Goal: Task Accomplishment & Management: Complete application form

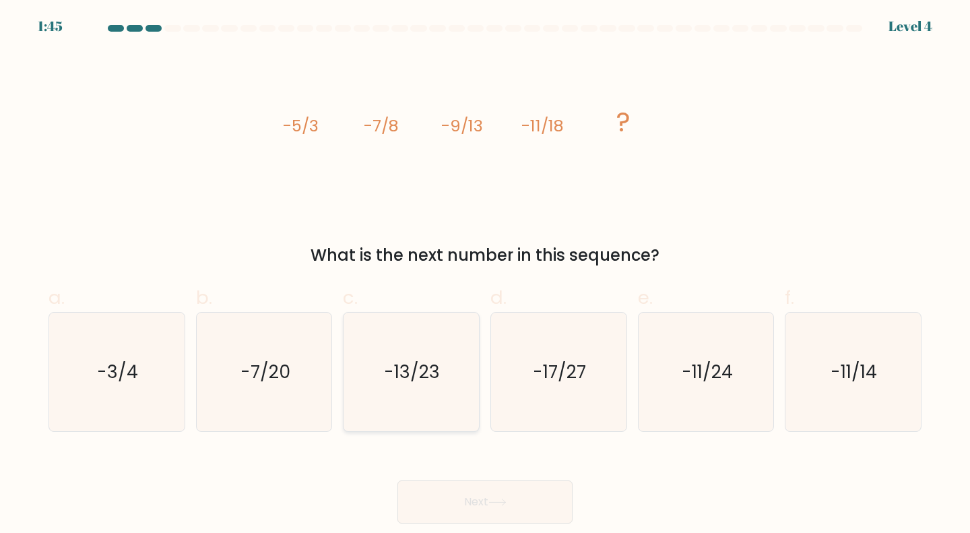
click at [453, 369] on icon "-13/23" at bounding box center [411, 372] width 119 height 119
click at [485, 276] on input "c. -13/23" at bounding box center [485, 271] width 1 height 9
radio input "true"
click at [498, 499] on icon at bounding box center [498, 502] width 18 height 7
click at [496, 495] on button "Next" at bounding box center [485, 502] width 175 height 43
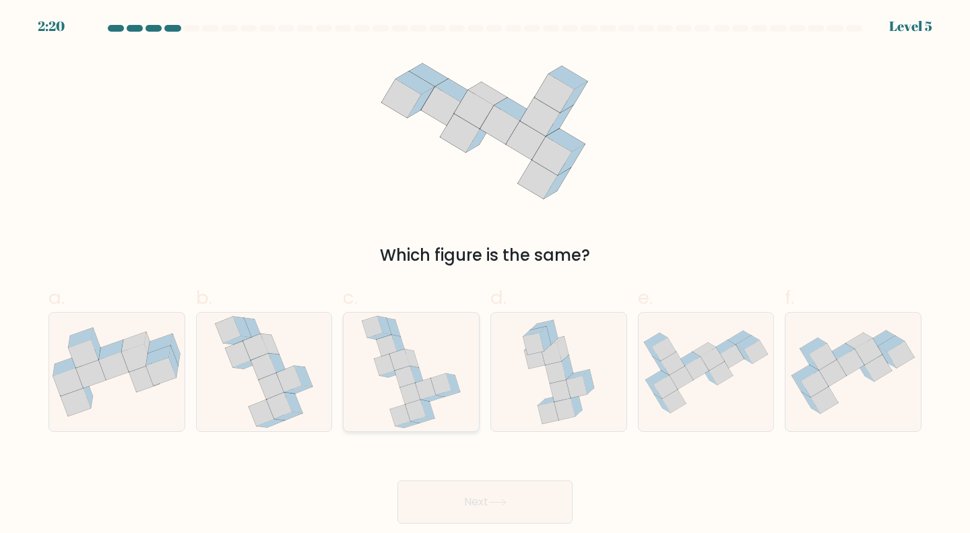
click at [410, 391] on icon at bounding box center [410, 394] width 20 height 22
click at [485, 276] on input "c." at bounding box center [485, 271] width 1 height 9
radio input "true"
click at [492, 502] on icon at bounding box center [498, 502] width 18 height 7
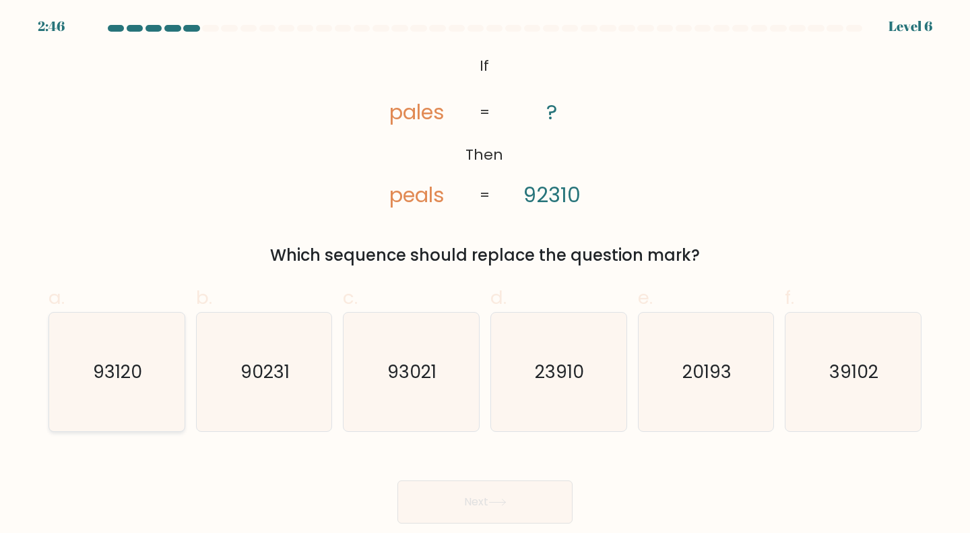
click at [147, 413] on icon "93120" at bounding box center [116, 372] width 119 height 119
click at [485, 276] on input "a. 93120" at bounding box center [485, 271] width 1 height 9
radio input "true"
click at [527, 497] on button "Next" at bounding box center [485, 502] width 175 height 43
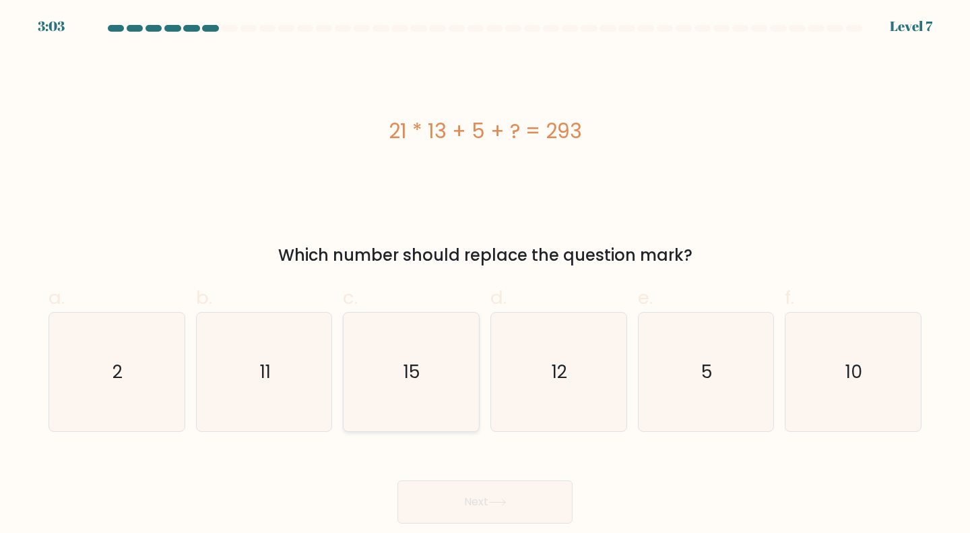
click at [431, 408] on icon "15" at bounding box center [411, 372] width 119 height 119
click at [485, 276] on input "c. 15" at bounding box center [485, 271] width 1 height 9
radio input "true"
click at [475, 493] on button "Next" at bounding box center [485, 502] width 175 height 43
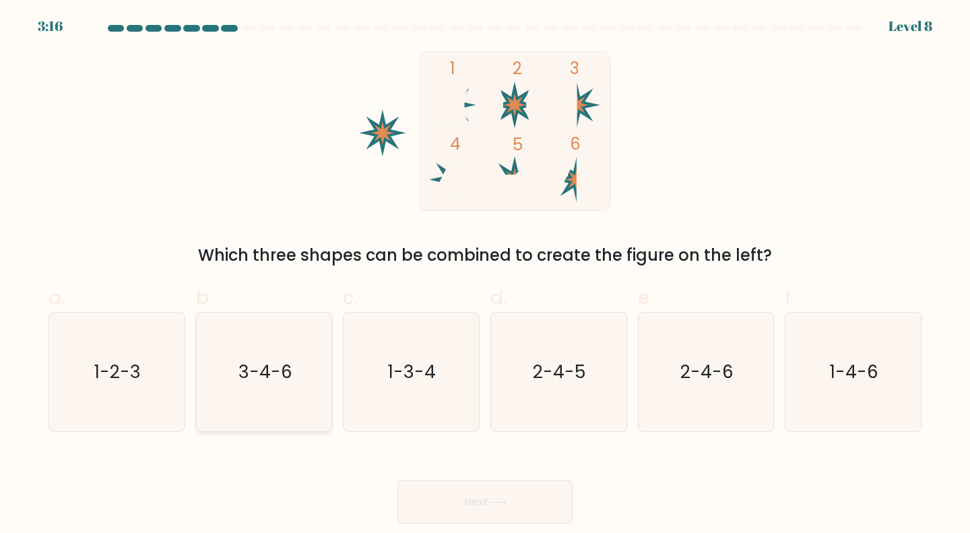
click at [252, 374] on text "3-4-6" at bounding box center [266, 371] width 54 height 25
click at [485, 276] on input "b. 3-4-6" at bounding box center [485, 271] width 1 height 9
radio input "true"
click at [520, 504] on button "Next" at bounding box center [485, 502] width 175 height 43
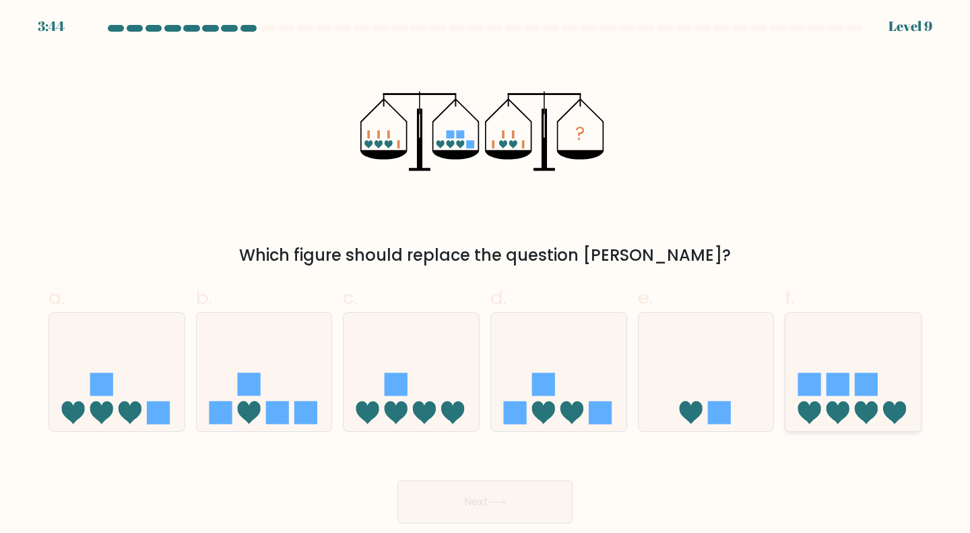
click at [839, 388] on rect at bounding box center [838, 384] width 23 height 23
click at [486, 276] on input "f." at bounding box center [485, 271] width 1 height 9
radio input "true"
click at [514, 493] on button "Next" at bounding box center [485, 502] width 175 height 43
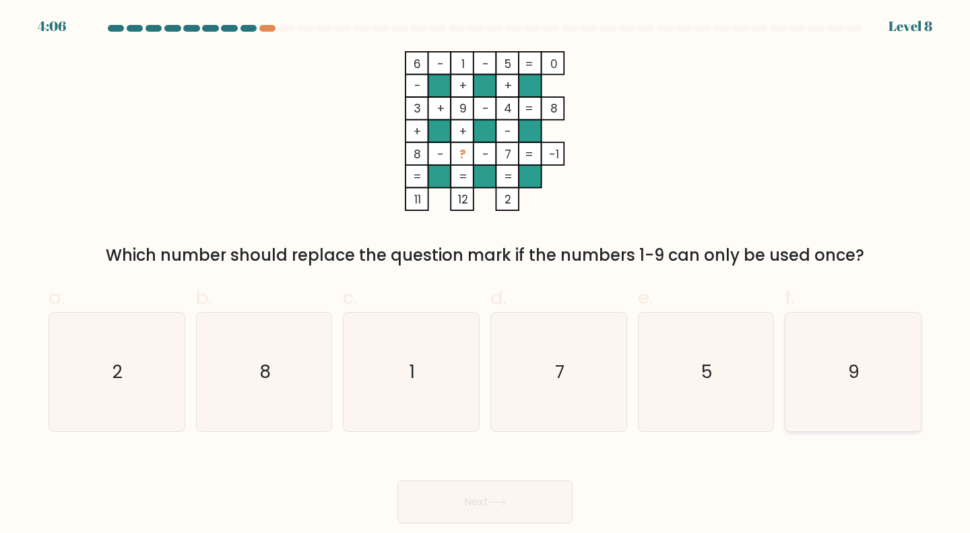
click at [819, 357] on icon "9" at bounding box center [853, 372] width 119 height 119
click at [486, 276] on input "f. 9" at bounding box center [485, 271] width 1 height 9
radio input "true"
click at [464, 495] on button "Next" at bounding box center [485, 502] width 175 height 43
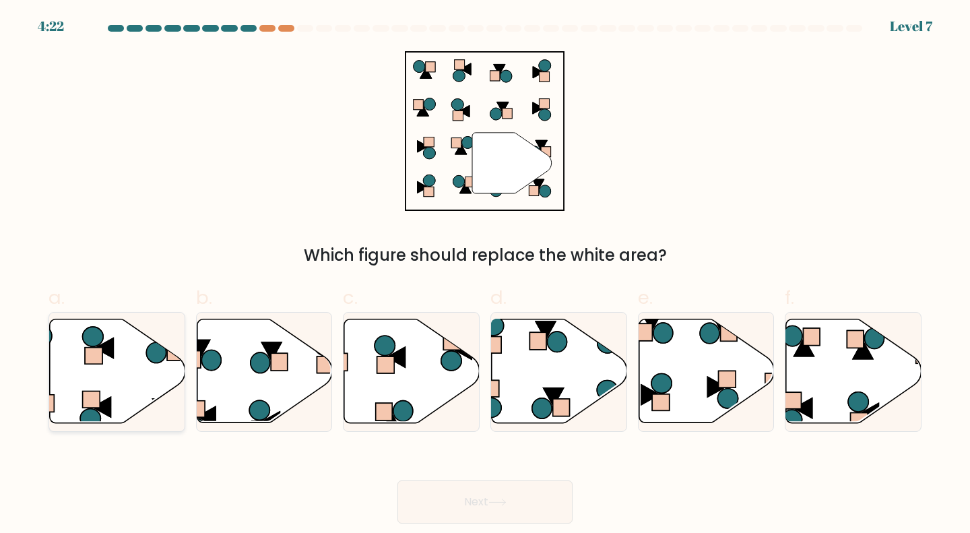
click at [130, 367] on icon at bounding box center [117, 371] width 135 height 104
click at [485, 276] on input "a." at bounding box center [485, 271] width 1 height 9
radio input "true"
click at [494, 484] on button "Next" at bounding box center [485, 502] width 175 height 43
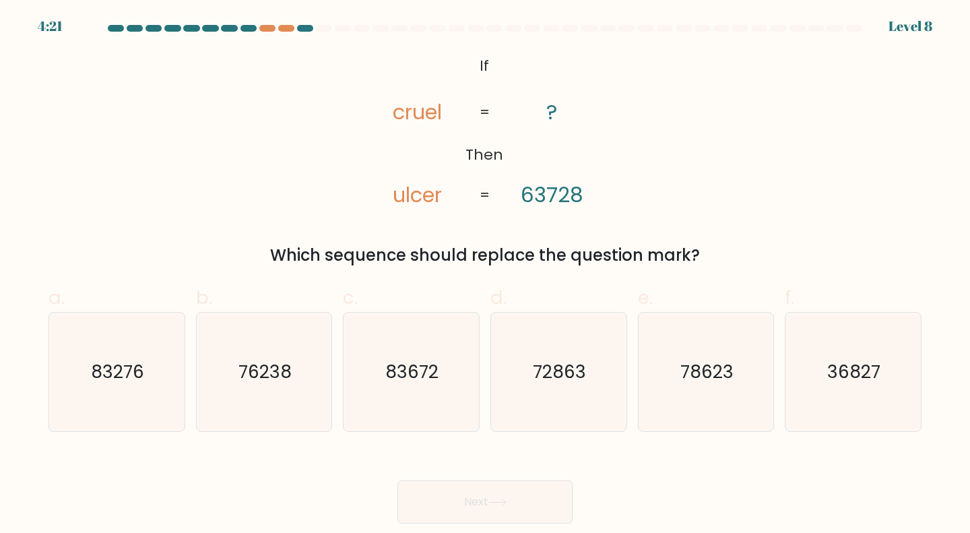
click at [498, 499] on icon at bounding box center [498, 502] width 18 height 7
click at [582, 154] on icon "@import url('https://fonts.googleapis.com/css?family=Abril+Fatface:400,100,100i…" at bounding box center [484, 131] width 259 height 160
click at [863, 398] on icon "36827" at bounding box center [853, 372] width 119 height 119
click at [486, 276] on input "f. 36827" at bounding box center [485, 271] width 1 height 9
radio input "true"
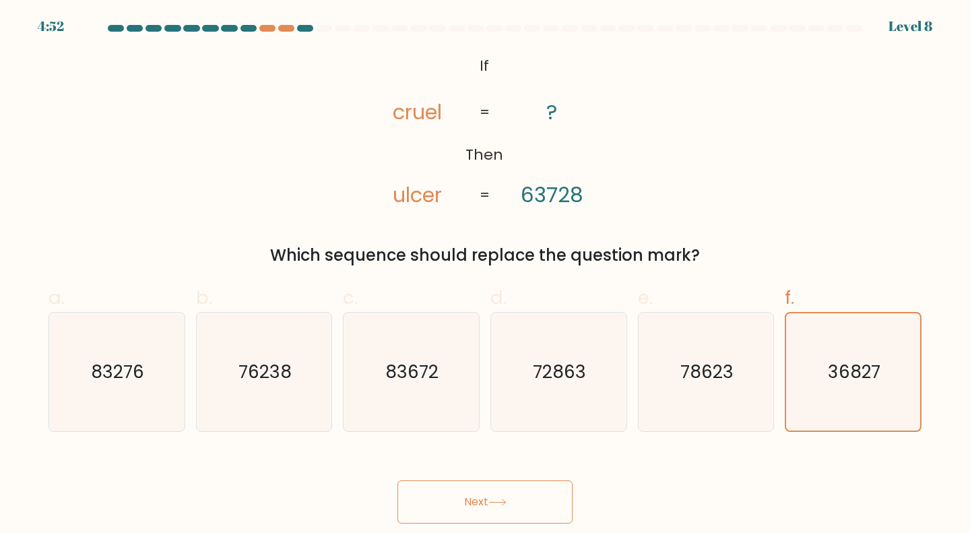
click at [514, 498] on button "Next" at bounding box center [485, 502] width 175 height 43
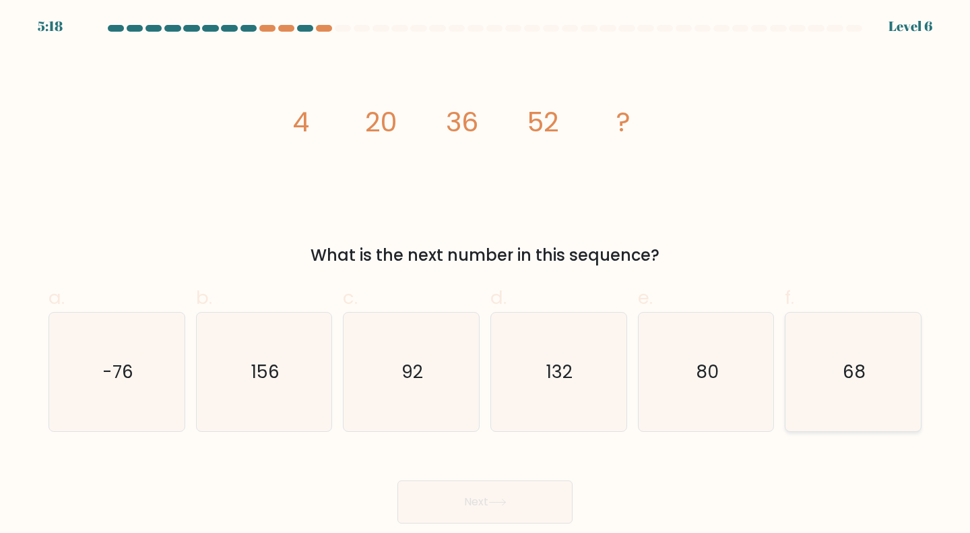
click at [842, 367] on icon "68" at bounding box center [853, 372] width 119 height 119
click at [486, 276] on input "f. 68" at bounding box center [485, 271] width 1 height 9
radio input "true"
click at [470, 506] on button "Next" at bounding box center [485, 502] width 175 height 43
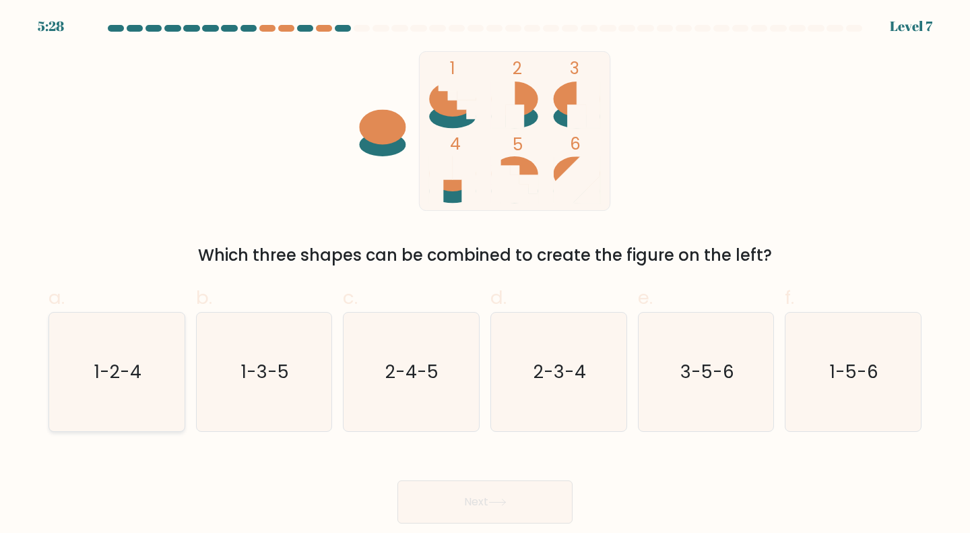
click at [127, 373] on text "1-2-4" at bounding box center [117, 371] width 47 height 25
click at [485, 276] on input "a. 1-2-4" at bounding box center [485, 271] width 1 height 9
radio input "true"
click at [536, 492] on button "Next" at bounding box center [485, 502] width 175 height 43
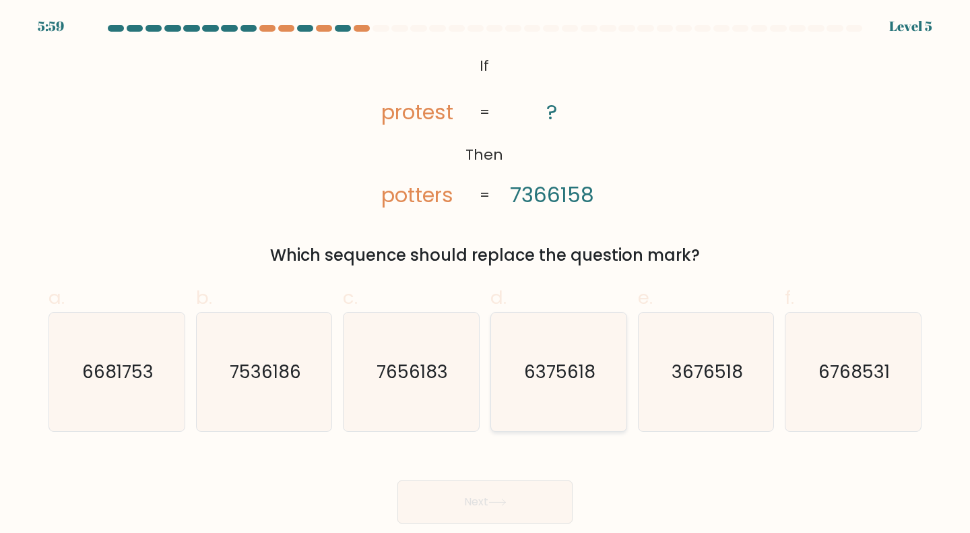
click at [588, 366] on text "6375618" at bounding box center [559, 371] width 71 height 25
click at [486, 276] on input "d. 6375618" at bounding box center [485, 271] width 1 height 9
radio input "true"
click at [519, 494] on button "Next" at bounding box center [485, 502] width 175 height 43
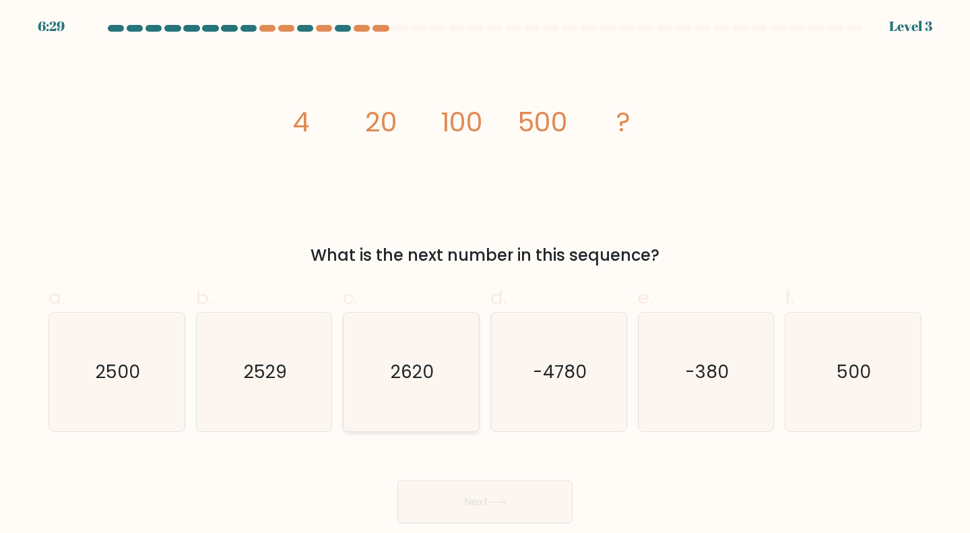
click at [439, 394] on icon "2620" at bounding box center [411, 372] width 119 height 119
click at [485, 276] on input "c. 2620" at bounding box center [485, 271] width 1 height 9
radio input "true"
click at [507, 505] on icon at bounding box center [498, 502] width 18 height 7
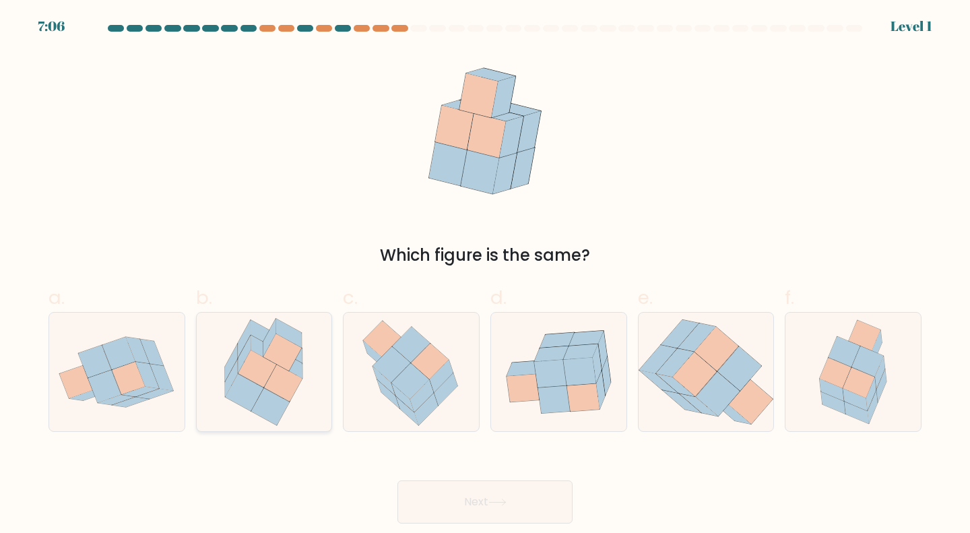
click at [269, 360] on icon at bounding box center [258, 368] width 38 height 37
click at [485, 276] on input "b." at bounding box center [485, 271] width 1 height 9
radio input "true"
click at [528, 500] on button "Next" at bounding box center [485, 502] width 175 height 43
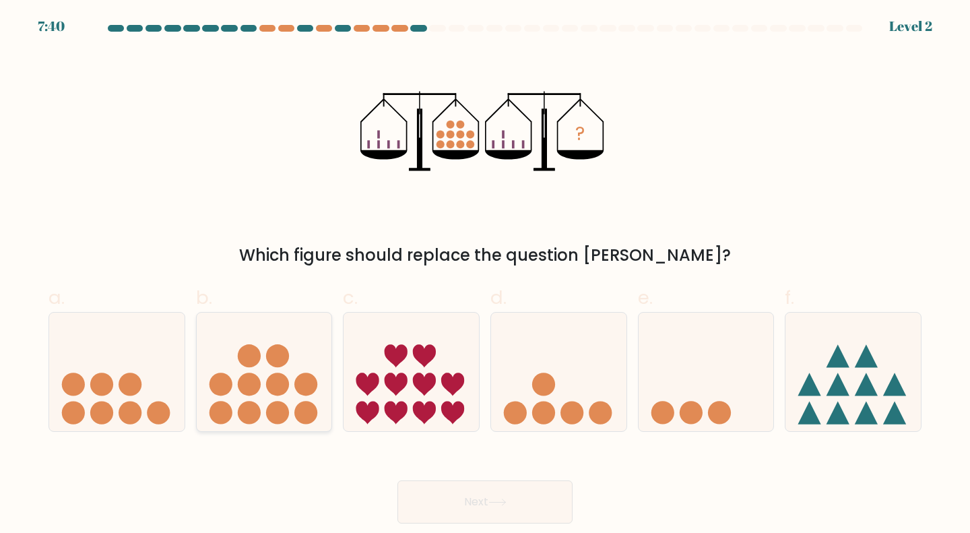
click at [312, 419] on circle at bounding box center [306, 412] width 23 height 23
click at [485, 276] on input "b." at bounding box center [485, 271] width 1 height 9
radio input "true"
click at [480, 501] on button "Next" at bounding box center [485, 502] width 175 height 43
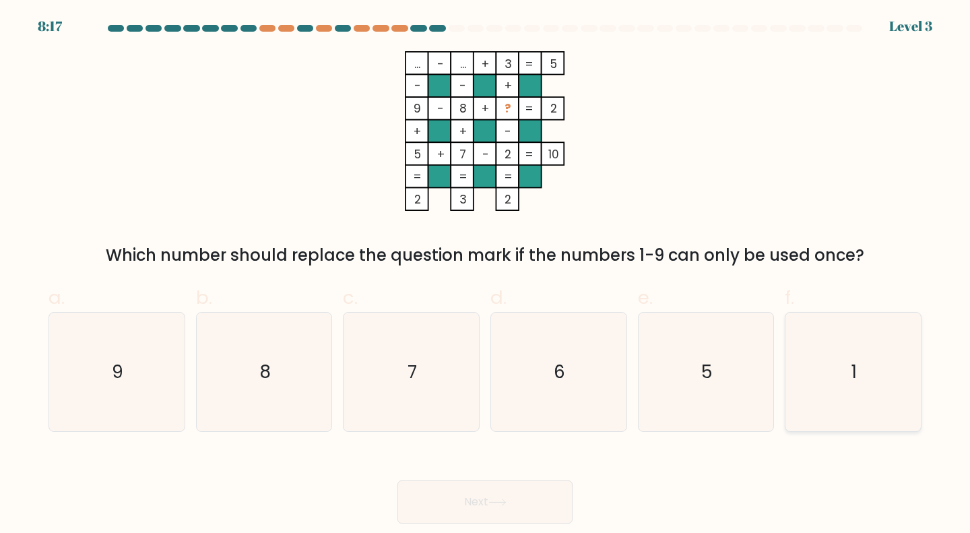
click at [828, 365] on icon "1" at bounding box center [853, 372] width 119 height 119
click at [486, 276] on input "f. 1" at bounding box center [485, 271] width 1 height 9
radio input "true"
click at [499, 496] on button "Next" at bounding box center [485, 502] width 175 height 43
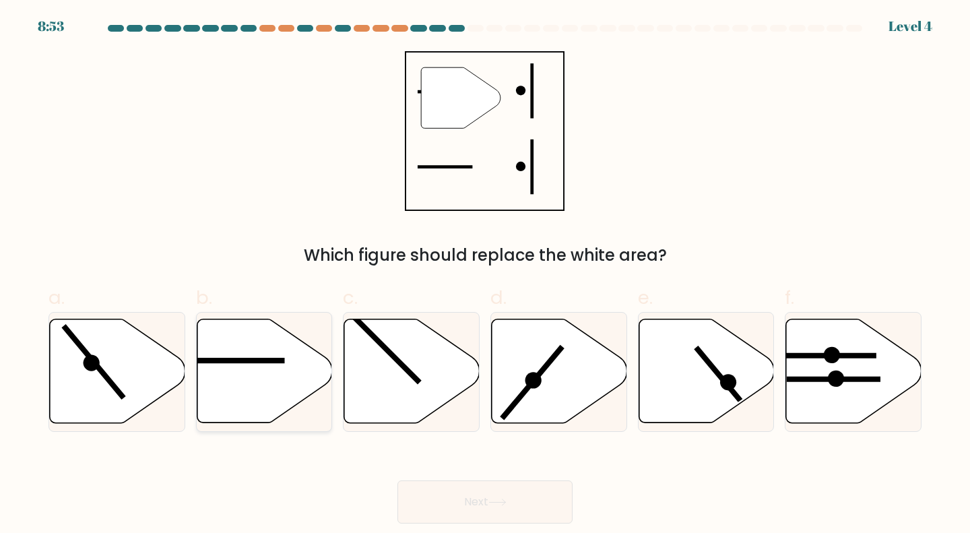
click at [276, 377] on icon at bounding box center [264, 371] width 135 height 104
click at [485, 276] on input "b." at bounding box center [485, 271] width 1 height 9
radio input "true"
click at [481, 516] on button "Next" at bounding box center [485, 502] width 175 height 43
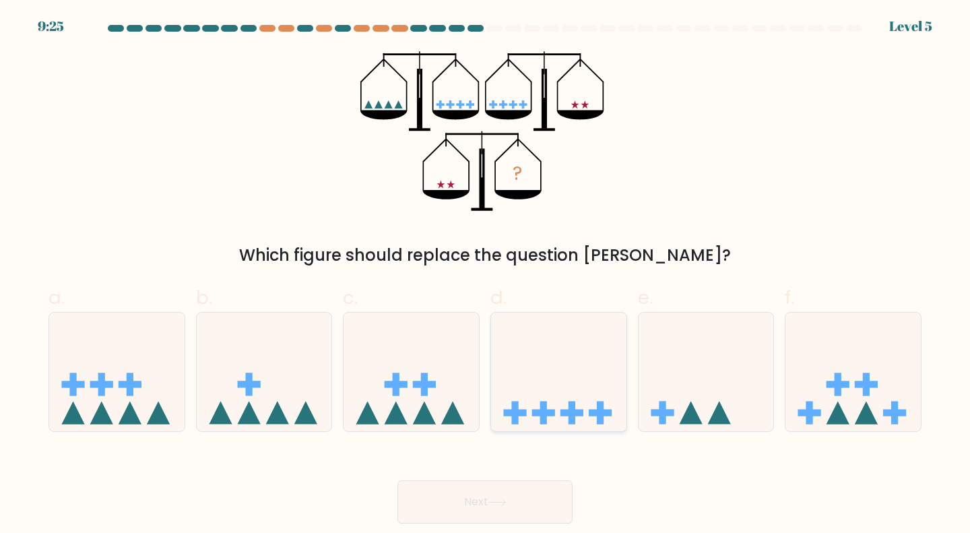
click at [587, 394] on icon at bounding box center [558, 372] width 135 height 112
click at [486, 276] on input "d." at bounding box center [485, 271] width 1 height 9
radio input "true"
click at [495, 512] on button "Next" at bounding box center [485, 502] width 175 height 43
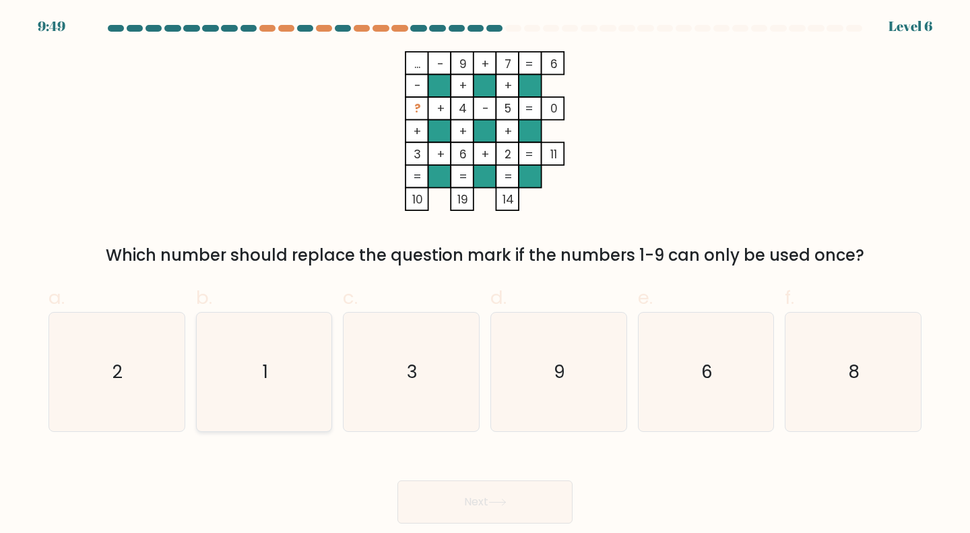
click at [280, 385] on icon "1" at bounding box center [264, 372] width 119 height 119
click at [485, 276] on input "b. 1" at bounding box center [485, 271] width 1 height 9
radio input "true"
click at [508, 491] on button "Next" at bounding box center [485, 502] width 175 height 43
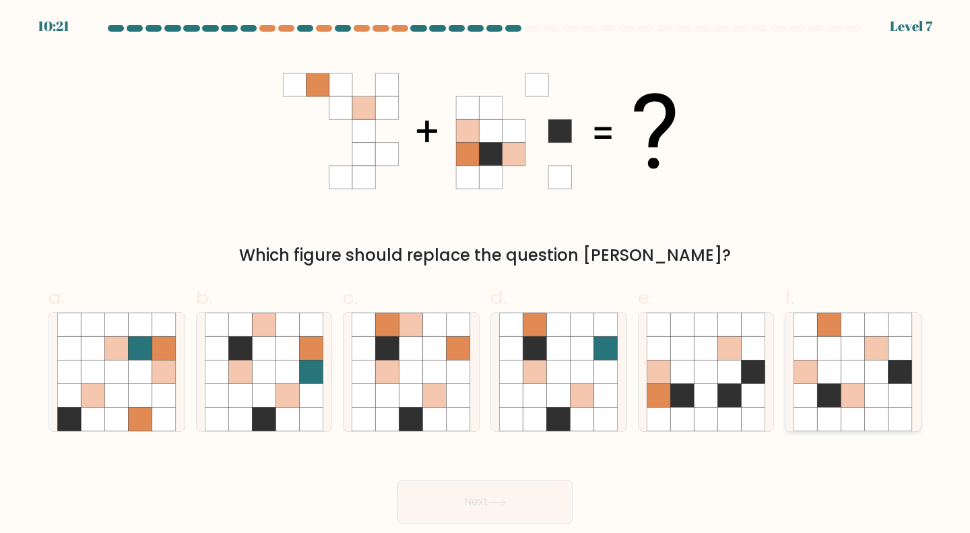
click at [814, 360] on icon at bounding box center [807, 372] width 24 height 24
click at [486, 276] on input "f." at bounding box center [485, 271] width 1 height 9
radio input "true"
click at [492, 512] on button "Next" at bounding box center [485, 502] width 175 height 43
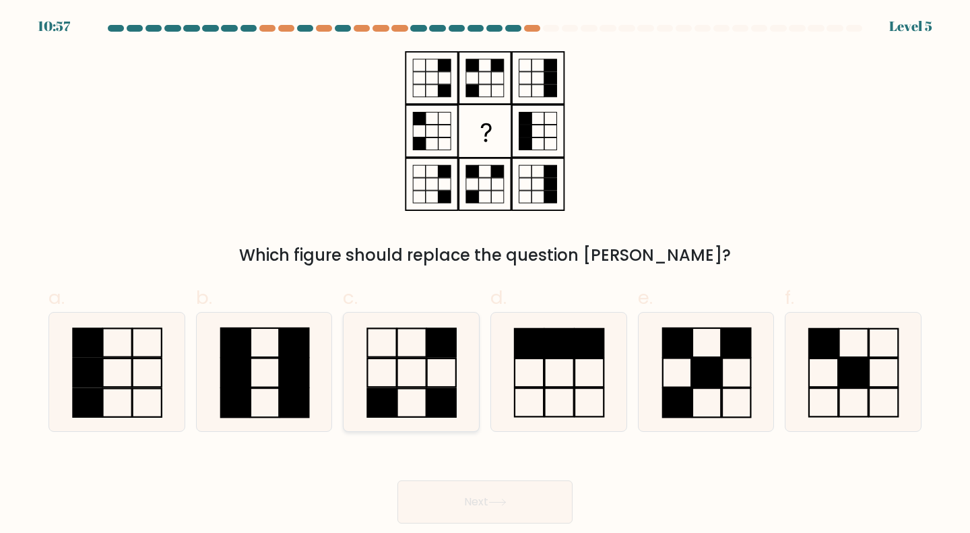
click at [460, 383] on icon at bounding box center [411, 372] width 119 height 119
click at [485, 276] on input "c." at bounding box center [485, 271] width 1 height 9
radio input "true"
click at [491, 495] on button "Next" at bounding box center [485, 502] width 175 height 43
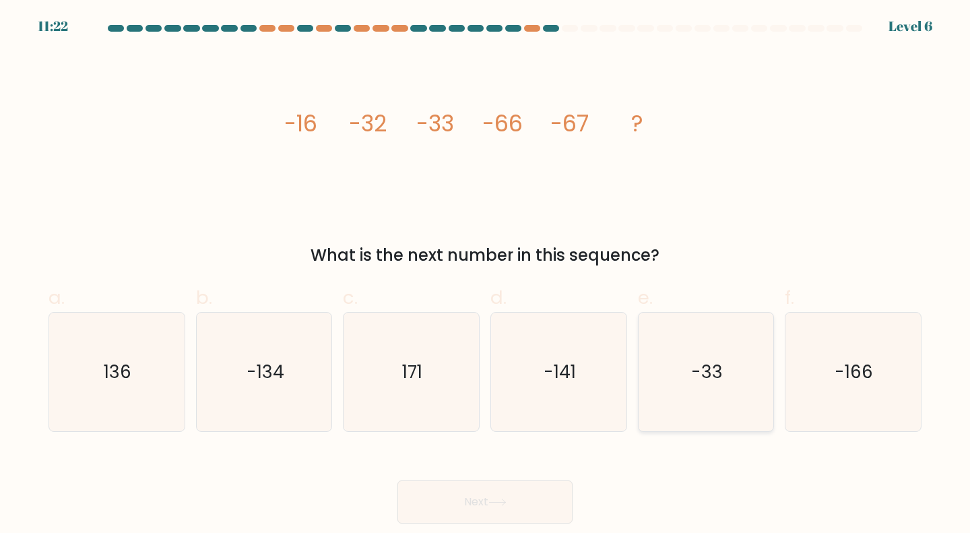
click at [712, 364] on text "-33" at bounding box center [707, 371] width 32 height 25
click at [486, 276] on input "e. -33" at bounding box center [485, 271] width 1 height 9
radio input "true"
click at [468, 508] on button "Next" at bounding box center [485, 502] width 175 height 43
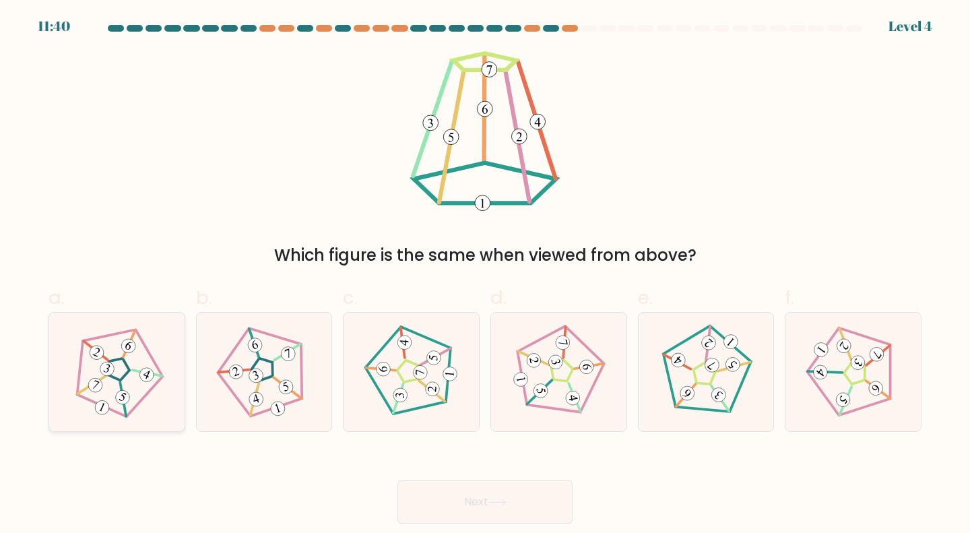
click at [113, 368] on 660 at bounding box center [107, 369] width 18 height 18
click at [485, 276] on input "a." at bounding box center [485, 271] width 1 height 9
radio input "true"
click at [513, 504] on button "Next" at bounding box center [485, 502] width 175 height 43
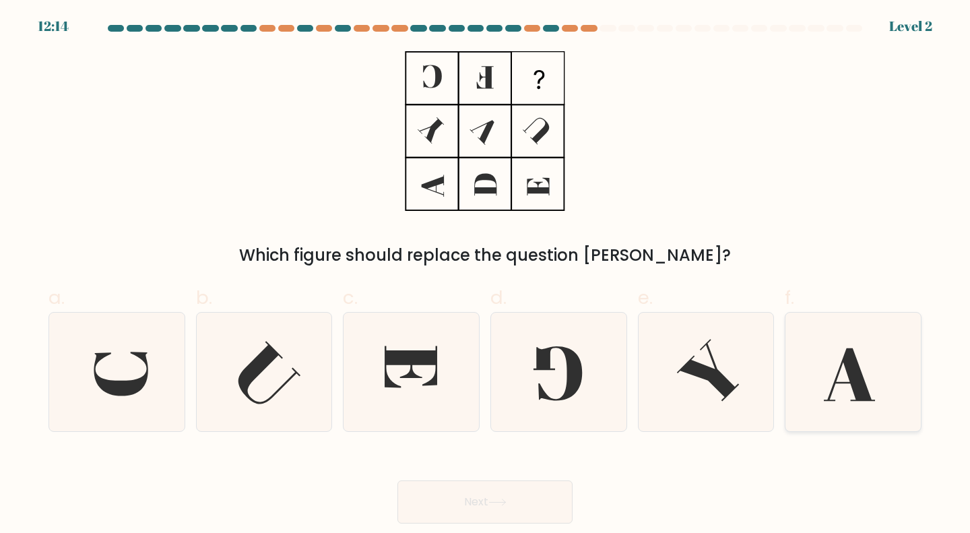
click at [848, 378] on icon at bounding box center [853, 372] width 119 height 119
click at [486, 276] on input "f." at bounding box center [485, 271] width 1 height 9
radio input "true"
click at [451, 493] on button "Next" at bounding box center [485, 502] width 175 height 43
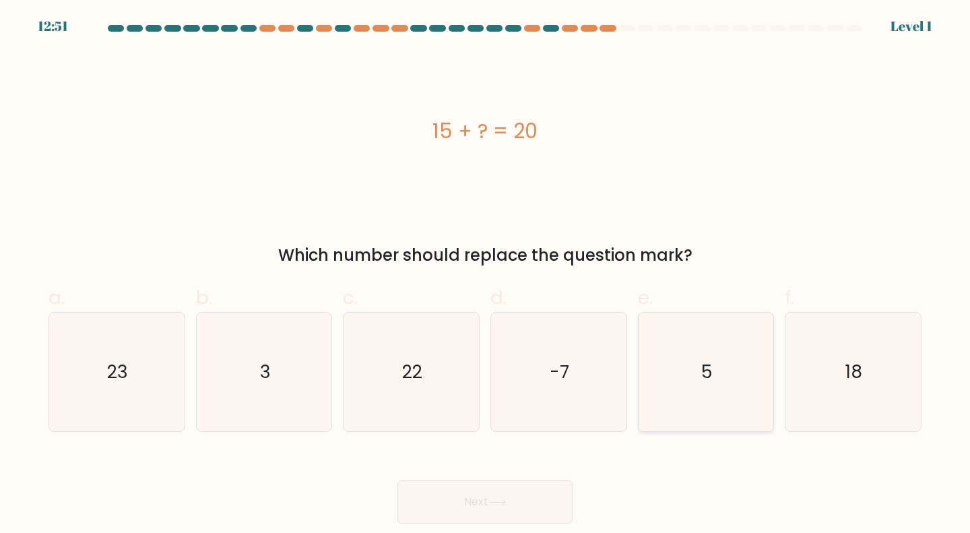
click at [739, 382] on icon "5" at bounding box center [706, 372] width 119 height 119
click at [486, 276] on input "e. 5" at bounding box center [485, 271] width 1 height 9
radio input "true"
click at [484, 512] on button "Next" at bounding box center [485, 502] width 175 height 43
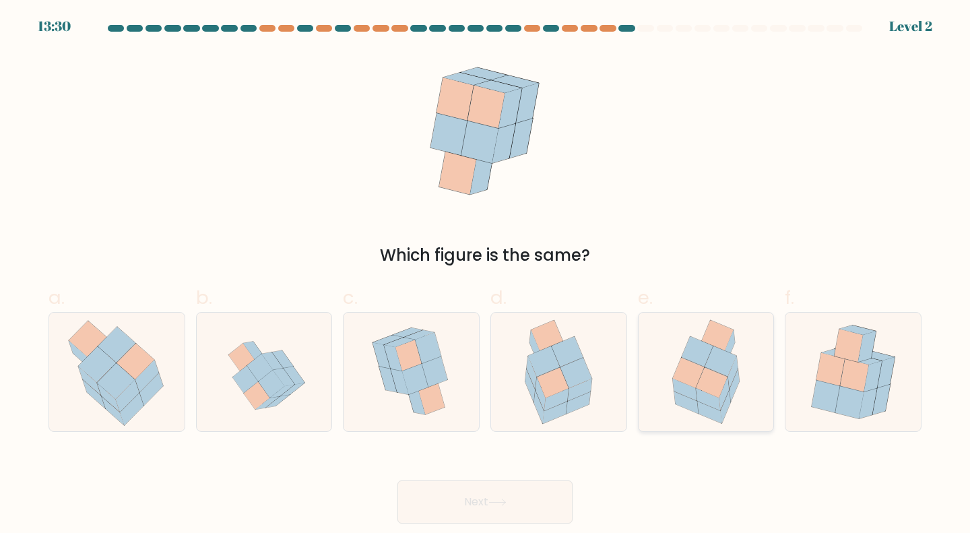
click at [721, 386] on icon at bounding box center [712, 382] width 32 height 30
click at [486, 276] on input "e." at bounding box center [485, 271] width 1 height 9
radio input "true"
click at [472, 505] on button "Next" at bounding box center [485, 502] width 175 height 43
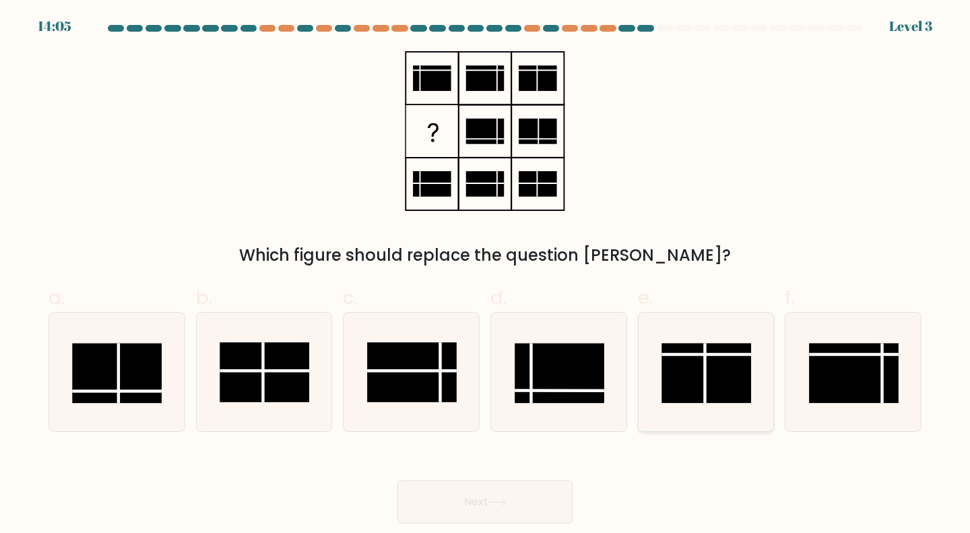
click at [678, 381] on rect at bounding box center [707, 373] width 90 height 60
click at [486, 276] on input "e." at bounding box center [485, 271] width 1 height 9
radio input "true"
click at [499, 489] on button "Next" at bounding box center [485, 502] width 175 height 43
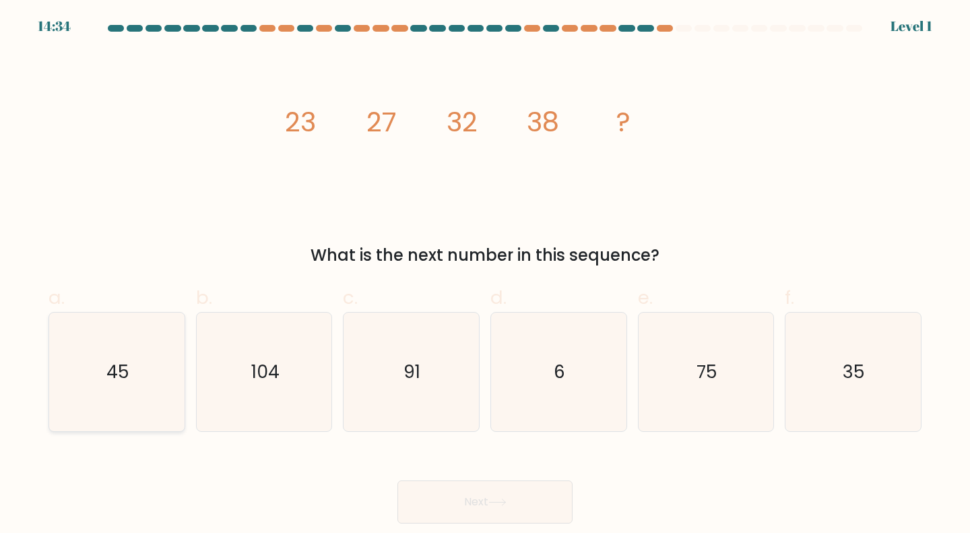
click at [130, 392] on icon "45" at bounding box center [116, 372] width 119 height 119
click at [485, 276] on input "a. 45" at bounding box center [485, 271] width 1 height 9
radio input "true"
click at [456, 507] on button "Next" at bounding box center [485, 502] width 175 height 43
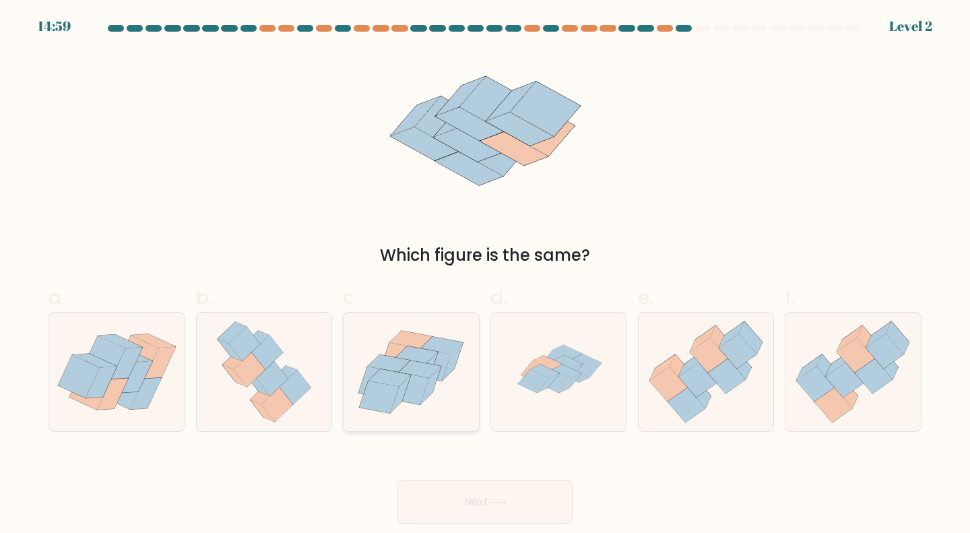
click at [422, 376] on icon at bounding box center [410, 388] width 40 height 32
click at [485, 276] on input "c." at bounding box center [485, 271] width 1 height 9
radio input "true"
click at [537, 400] on icon at bounding box center [558, 372] width 119 height 119
click at [486, 276] on input "d." at bounding box center [485, 271] width 1 height 9
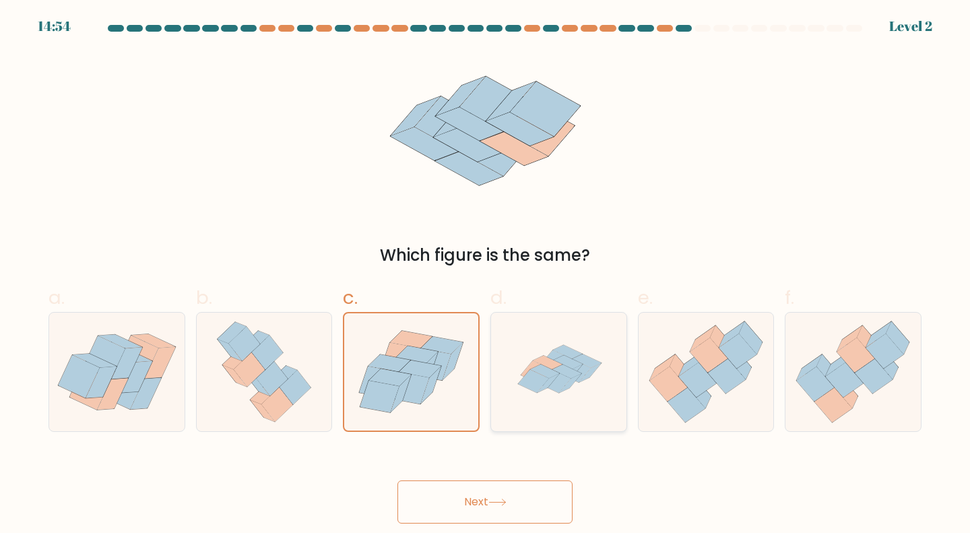
radio input "true"
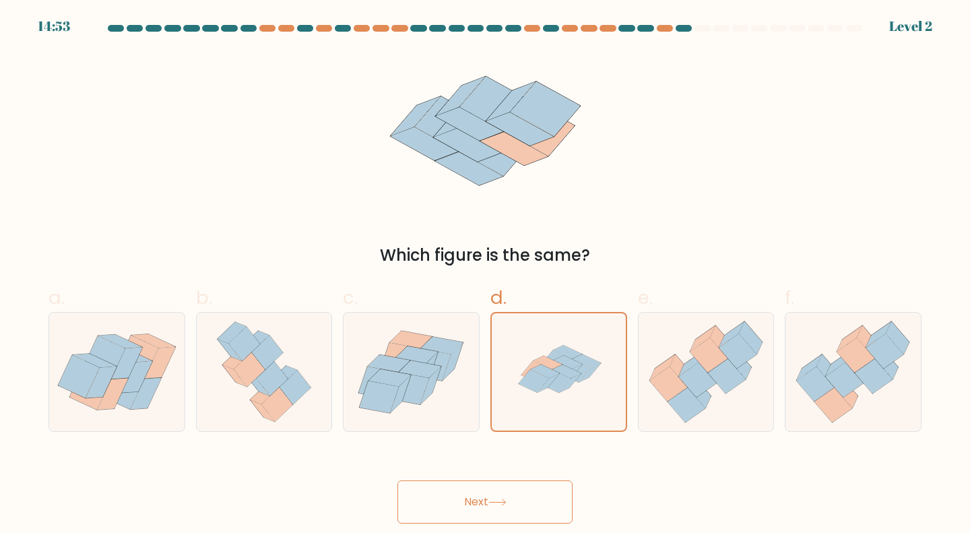
click at [512, 489] on button "Next" at bounding box center [485, 502] width 175 height 43
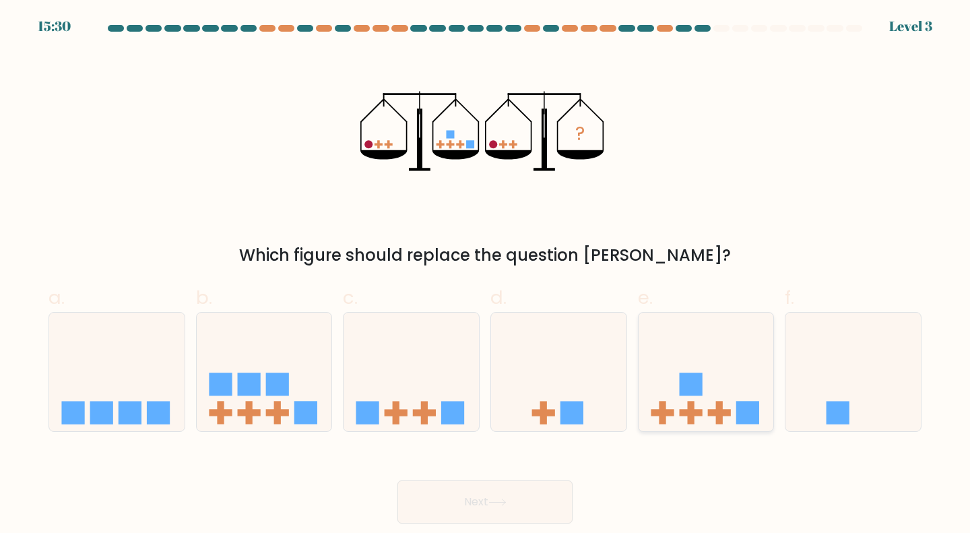
click at [692, 394] on rect at bounding box center [690, 384] width 23 height 23
click at [486, 276] on input "e." at bounding box center [485, 271] width 1 height 9
radio input "true"
click at [493, 487] on button "Next" at bounding box center [485, 502] width 175 height 43
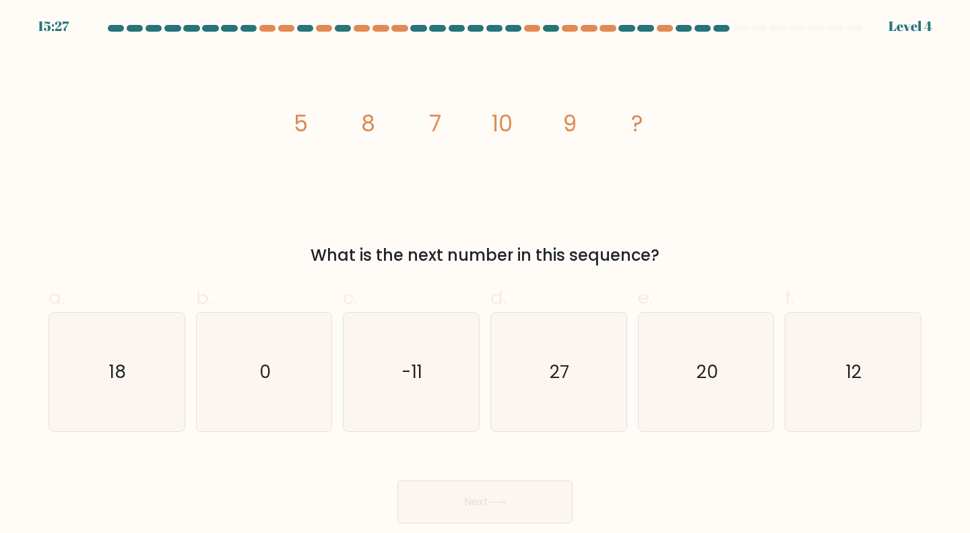
click at [499, 503] on icon at bounding box center [498, 502] width 18 height 7
click at [592, 257] on div "What is the next number in this sequence?" at bounding box center [485, 255] width 857 height 24
click at [888, 409] on icon "12" at bounding box center [853, 372] width 119 height 119
click at [486, 276] on input "f. 12" at bounding box center [485, 271] width 1 height 9
radio input "true"
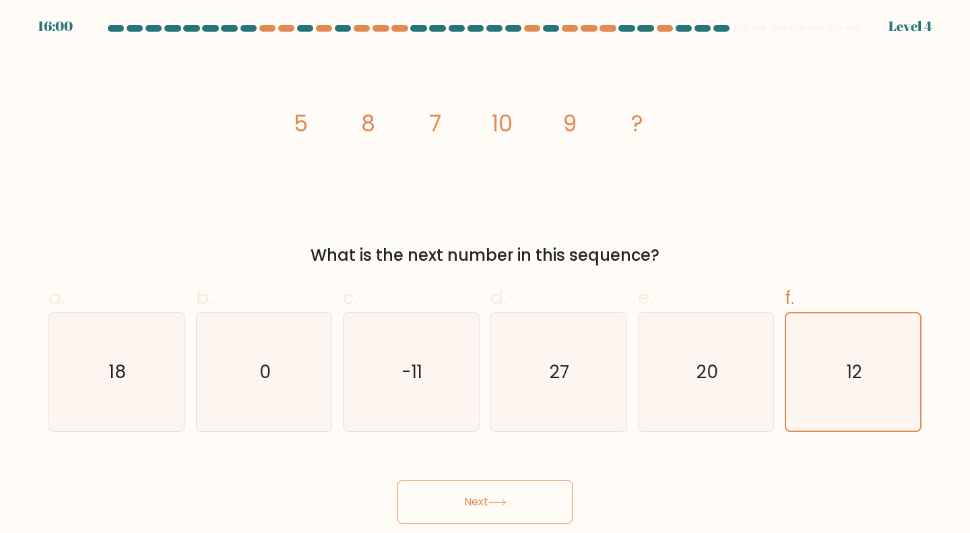
click at [531, 496] on button "Next" at bounding box center [485, 502] width 175 height 43
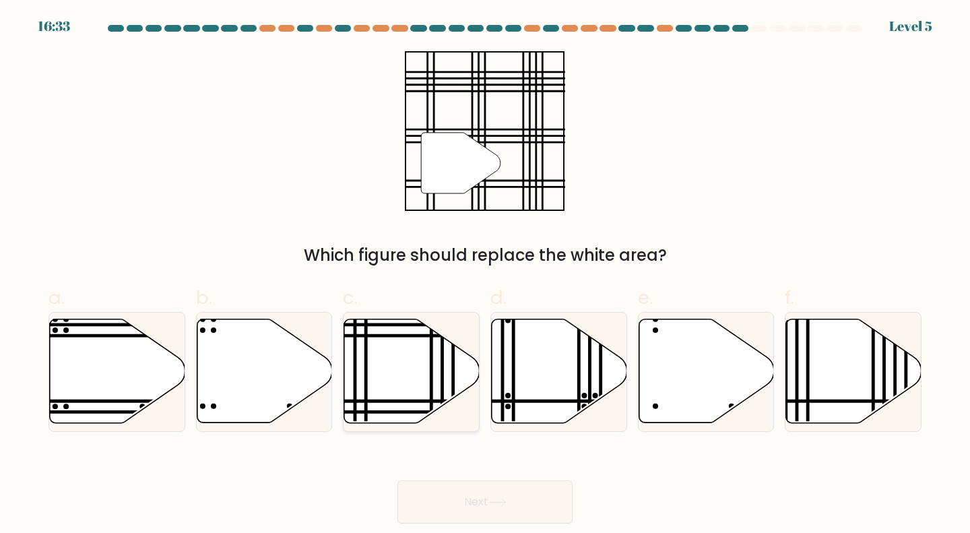
click at [396, 375] on icon at bounding box center [411, 371] width 135 height 104
click at [485, 276] on input "c." at bounding box center [485, 271] width 1 height 9
radio input "true"
click at [521, 505] on button "Next" at bounding box center [485, 502] width 175 height 43
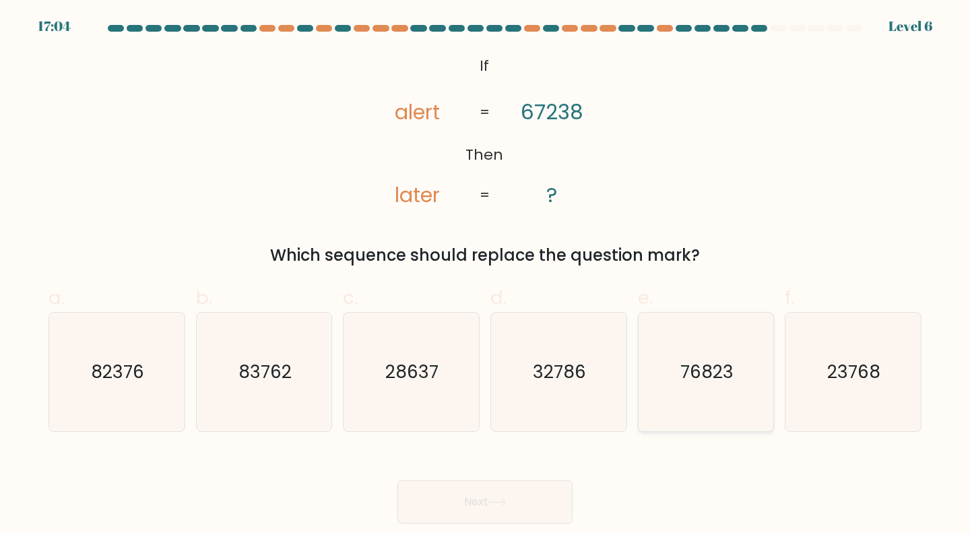
click at [743, 399] on icon "76823" at bounding box center [706, 372] width 119 height 119
click at [486, 276] on input "e. 76823" at bounding box center [485, 271] width 1 height 9
radio input "true"
click at [504, 499] on icon at bounding box center [498, 502] width 18 height 7
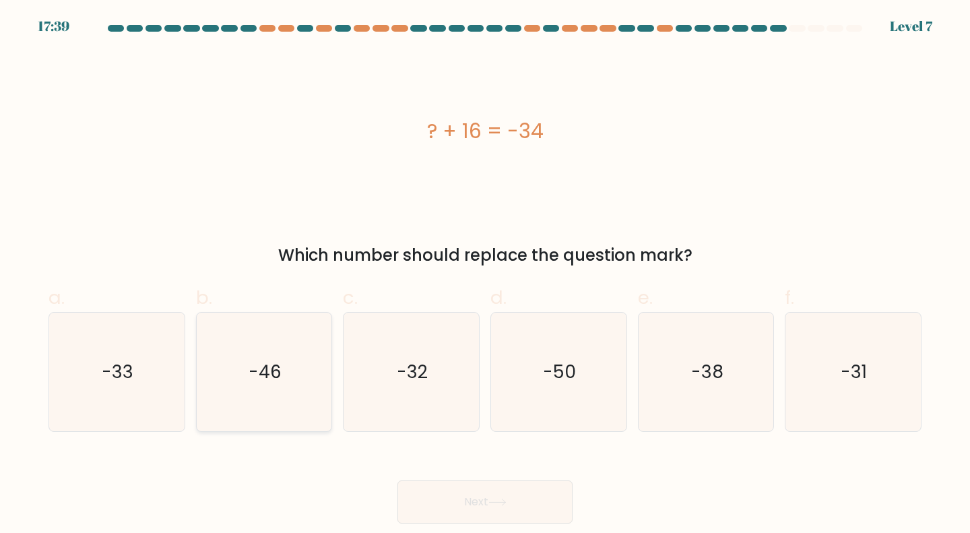
click at [257, 352] on icon "-46" at bounding box center [264, 372] width 119 height 119
click at [485, 276] on input "b. -46" at bounding box center [485, 271] width 1 height 9
radio input "true"
click at [547, 386] on icon "-50" at bounding box center [558, 372] width 119 height 119
click at [486, 276] on input "d. -50" at bounding box center [485, 271] width 1 height 9
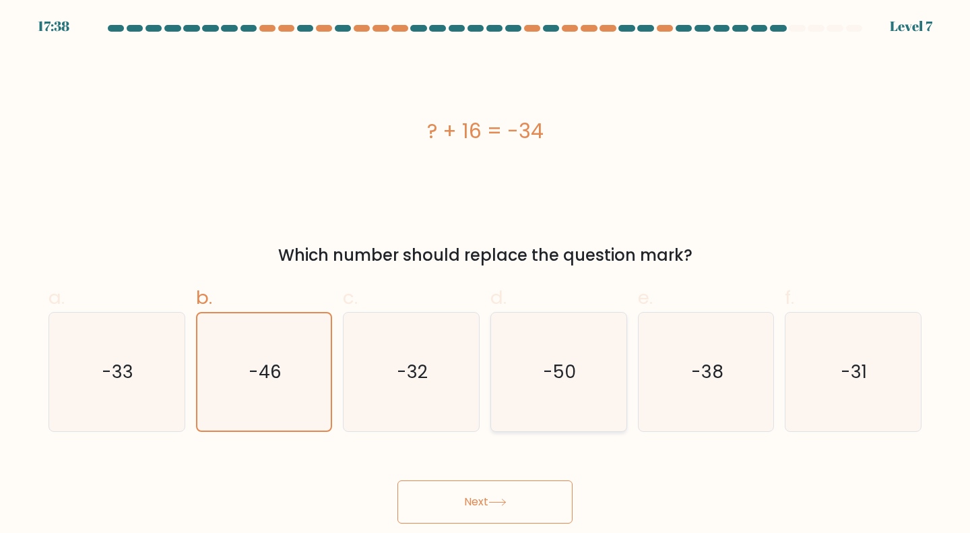
radio input "true"
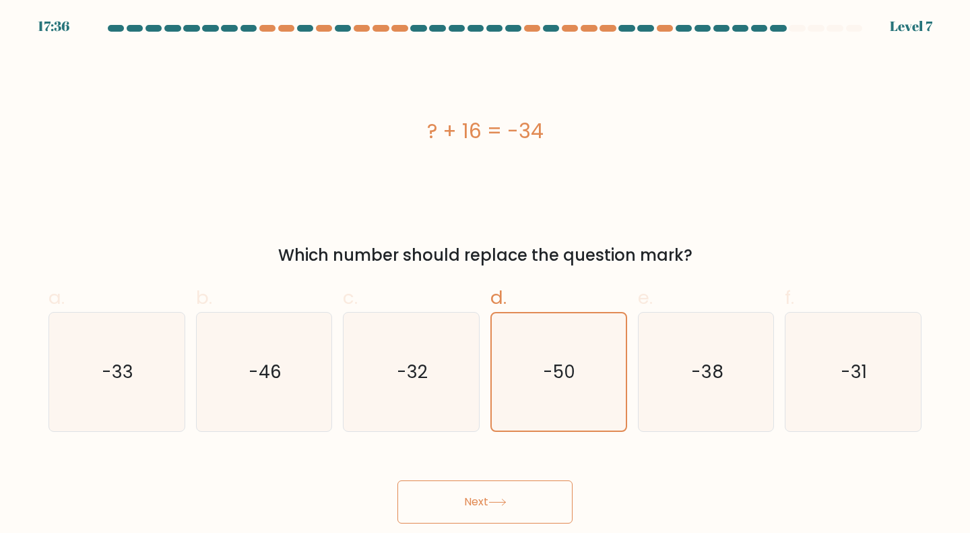
click at [552, 497] on button "Next" at bounding box center [485, 502] width 175 height 43
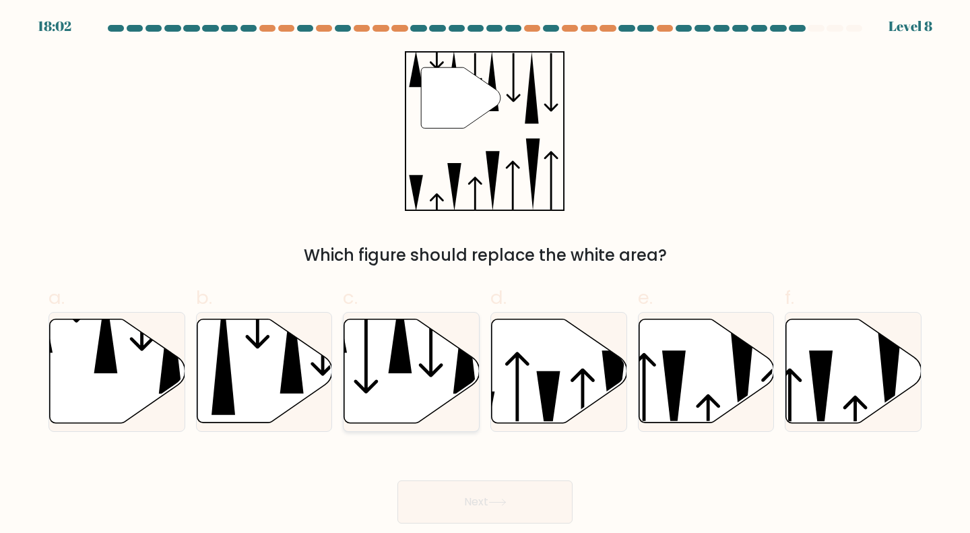
click at [388, 396] on icon at bounding box center [411, 371] width 135 height 104
click at [485, 276] on input "c." at bounding box center [485, 271] width 1 height 9
radio input "true"
click at [474, 511] on button "Next" at bounding box center [485, 502] width 175 height 43
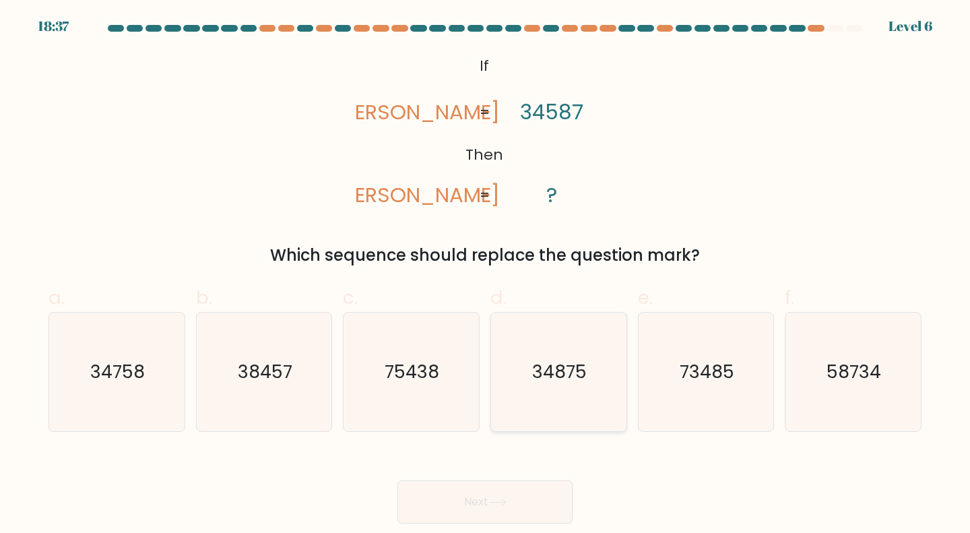
click at [578, 385] on icon "34875" at bounding box center [558, 372] width 119 height 119
click at [486, 276] on input "d. 34875" at bounding box center [485, 271] width 1 height 9
radio input "true"
click at [526, 492] on button "Next" at bounding box center [485, 502] width 175 height 43
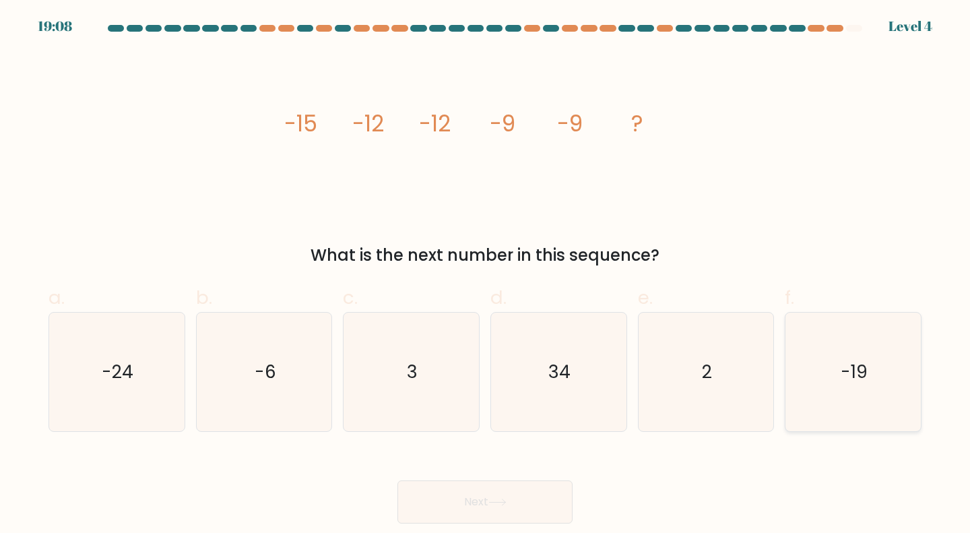
click at [826, 406] on icon "-19" at bounding box center [853, 372] width 119 height 119
click at [486, 276] on input "f. -19" at bounding box center [485, 271] width 1 height 9
radio input "true"
click at [540, 512] on button "Next" at bounding box center [485, 502] width 175 height 43
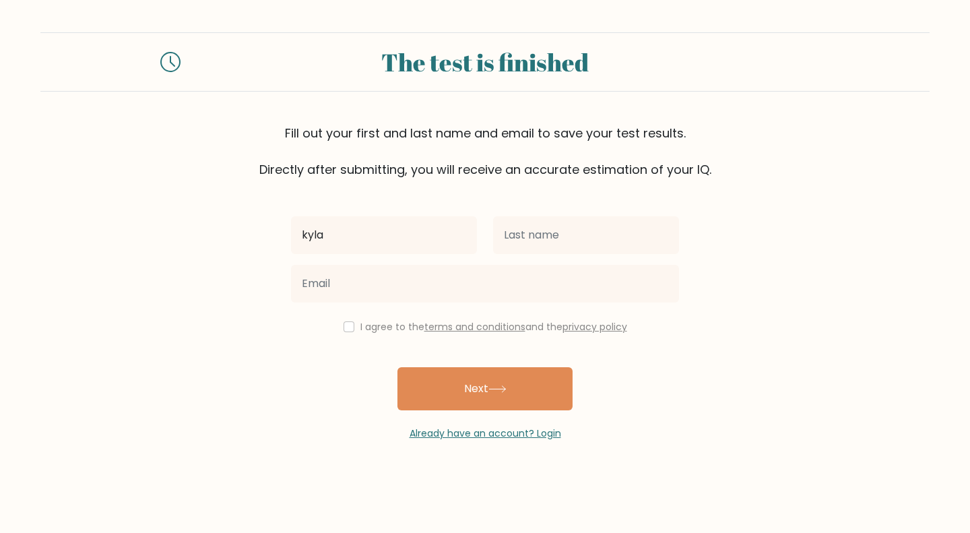
type input "kyla"
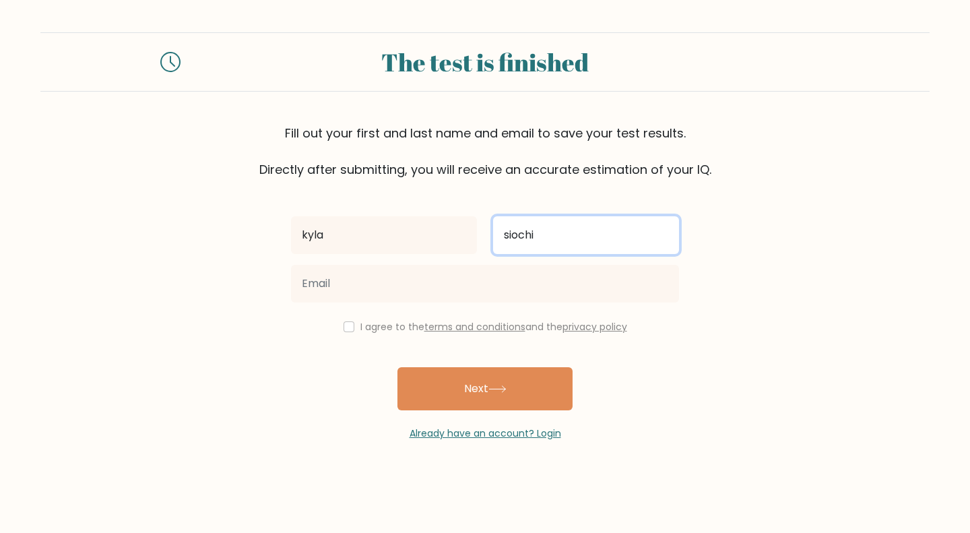
type input "siochi"
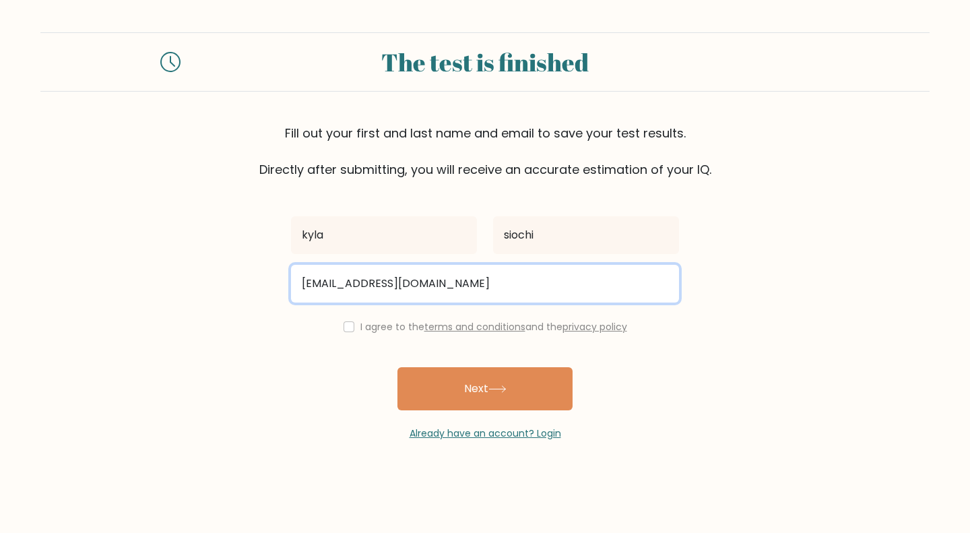
type input "kylasiochi28@gmail.com"
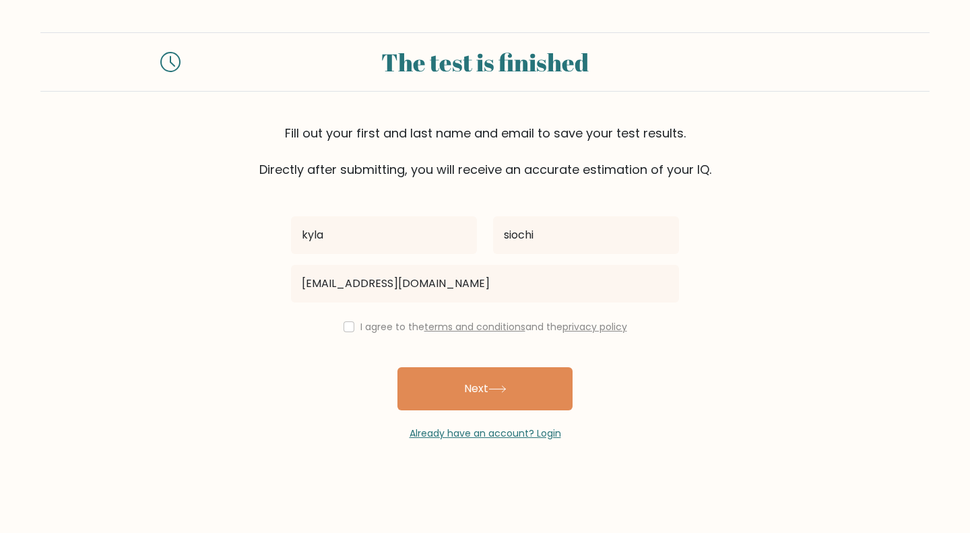
click at [348, 332] on input "checkbox" at bounding box center [349, 326] width 11 height 11
checkbox input "true"
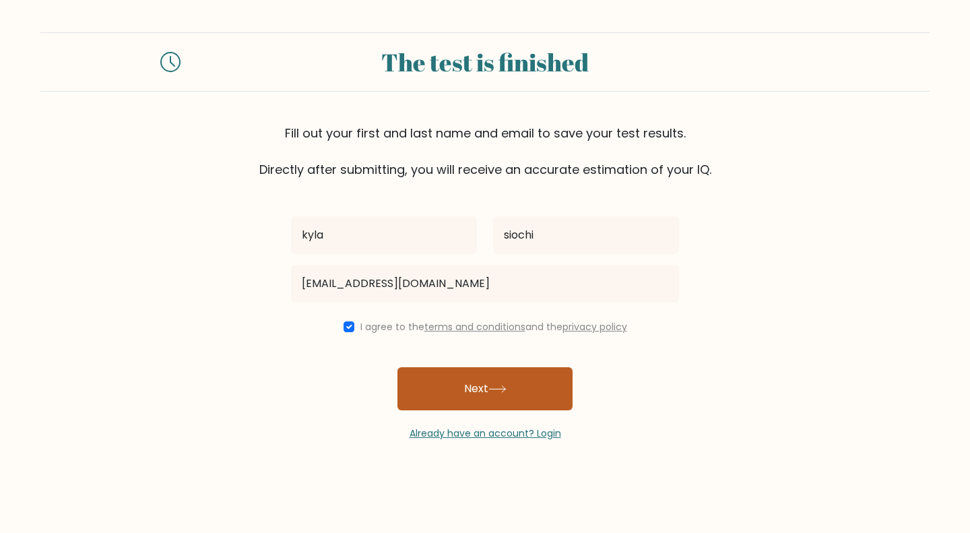
click at [451, 383] on button "Next" at bounding box center [485, 388] width 175 height 43
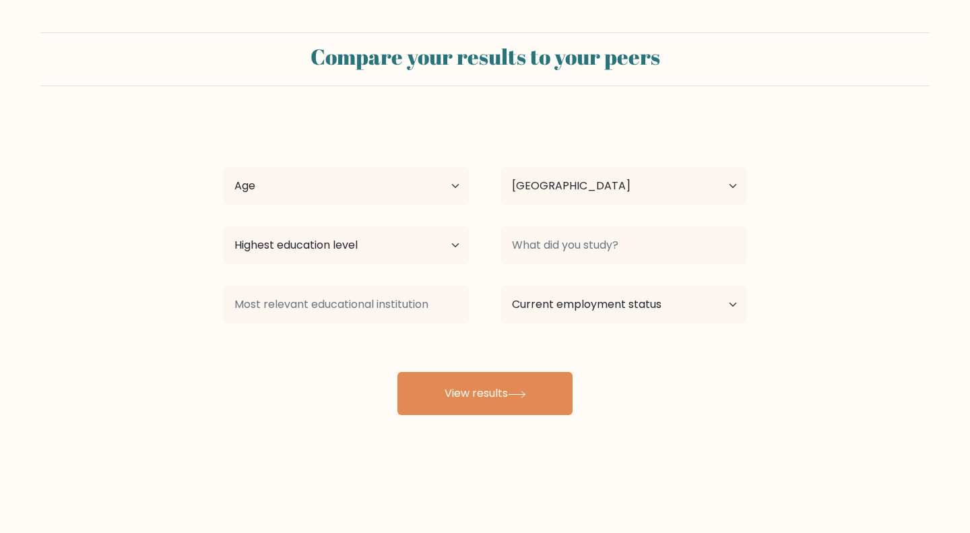
select select "PH"
select select "bachelors_degree"
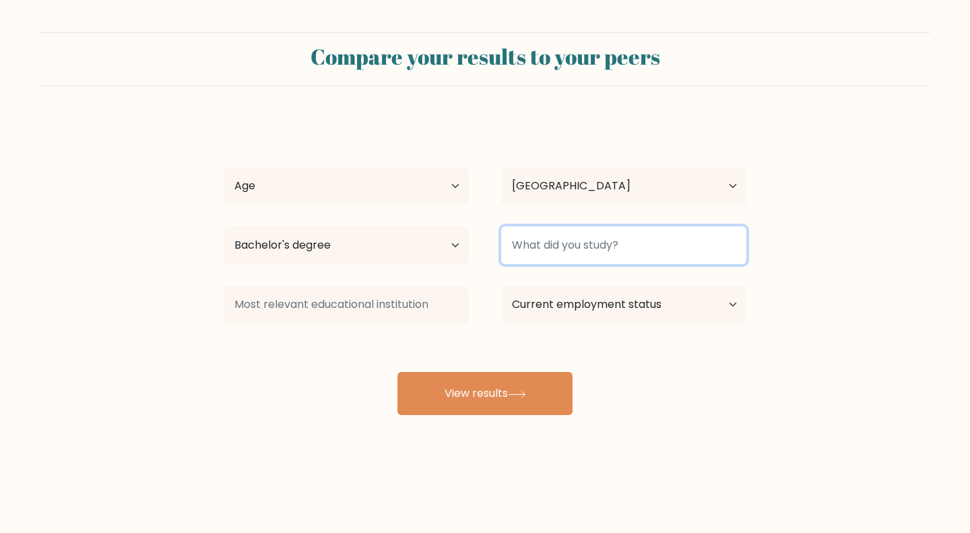
click at [649, 241] on input at bounding box center [623, 245] width 245 height 38
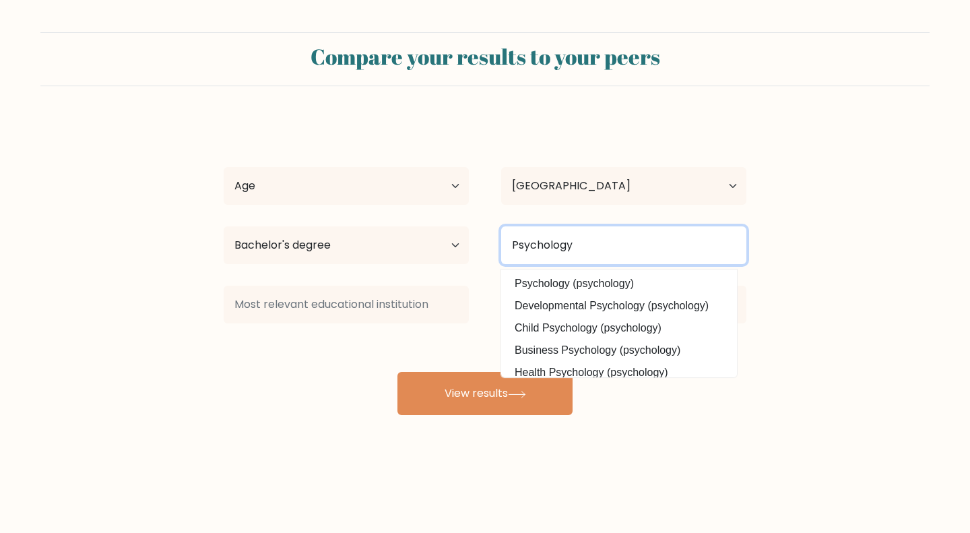
type input "Psychology"
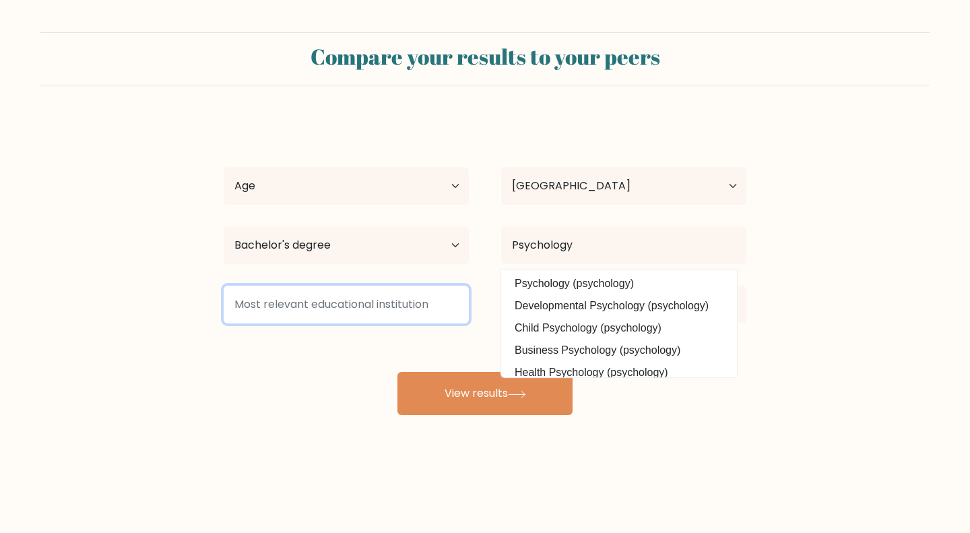
click at [419, 298] on input at bounding box center [346, 305] width 245 height 38
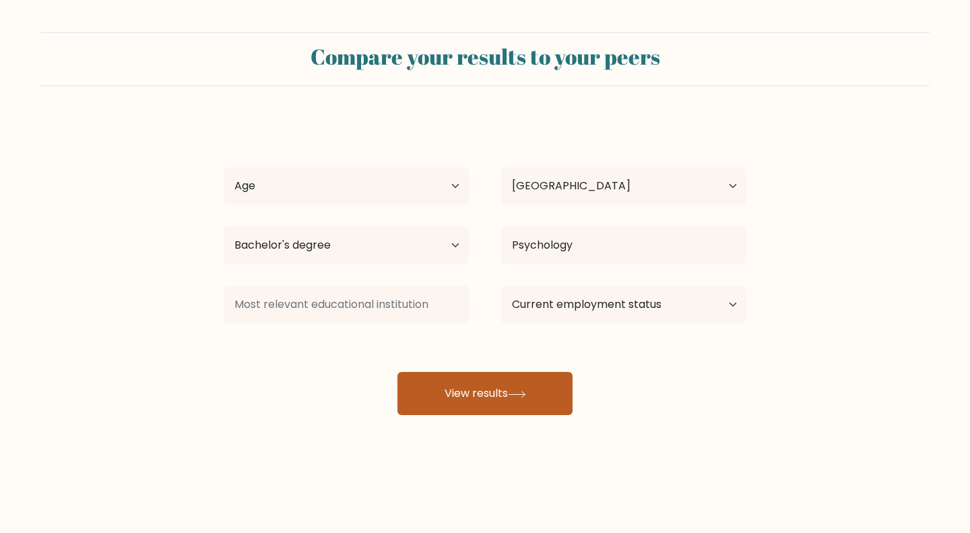
click at [538, 396] on button "View results" at bounding box center [485, 393] width 175 height 43
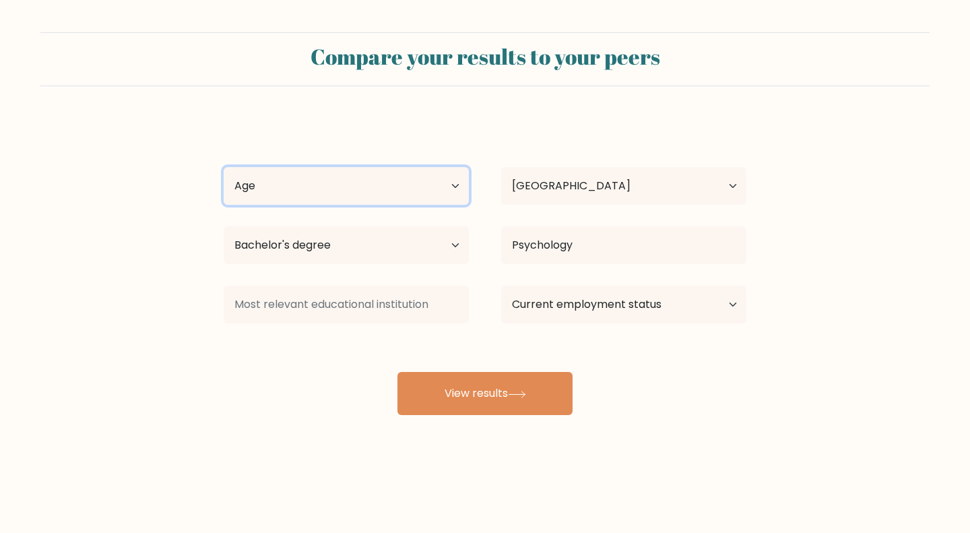
select select "25_34"
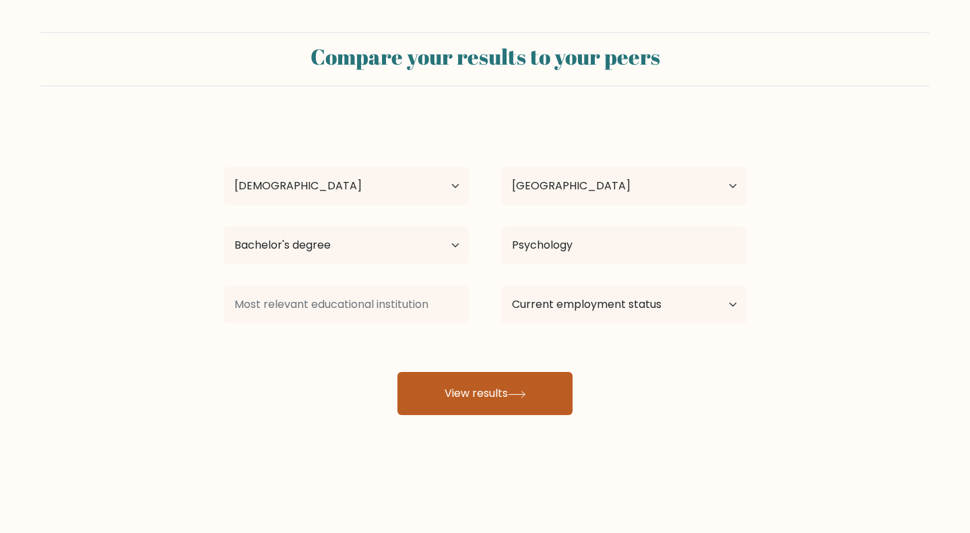
click at [555, 395] on button "View results" at bounding box center [485, 393] width 175 height 43
click at [497, 404] on button "View results" at bounding box center [485, 393] width 175 height 43
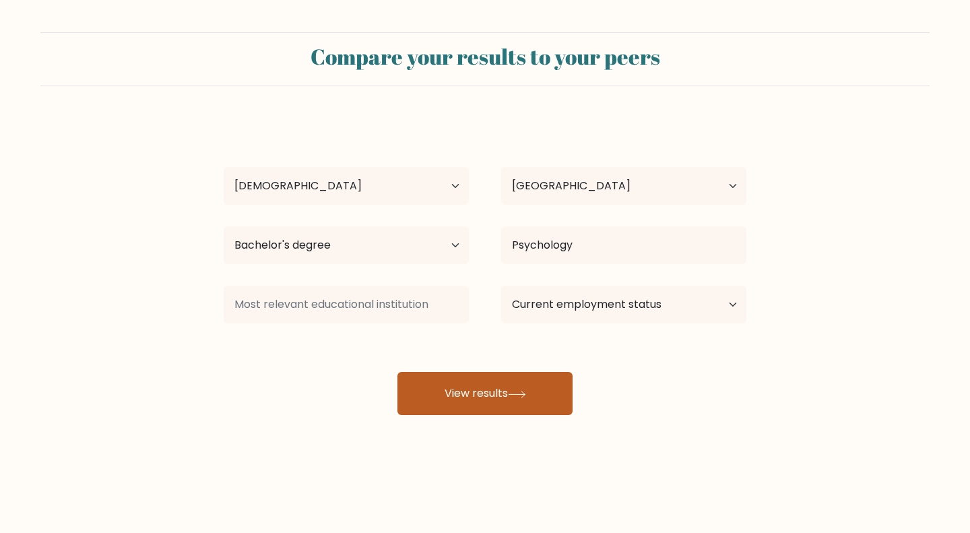
click at [497, 404] on button "View results" at bounding box center [485, 393] width 175 height 43
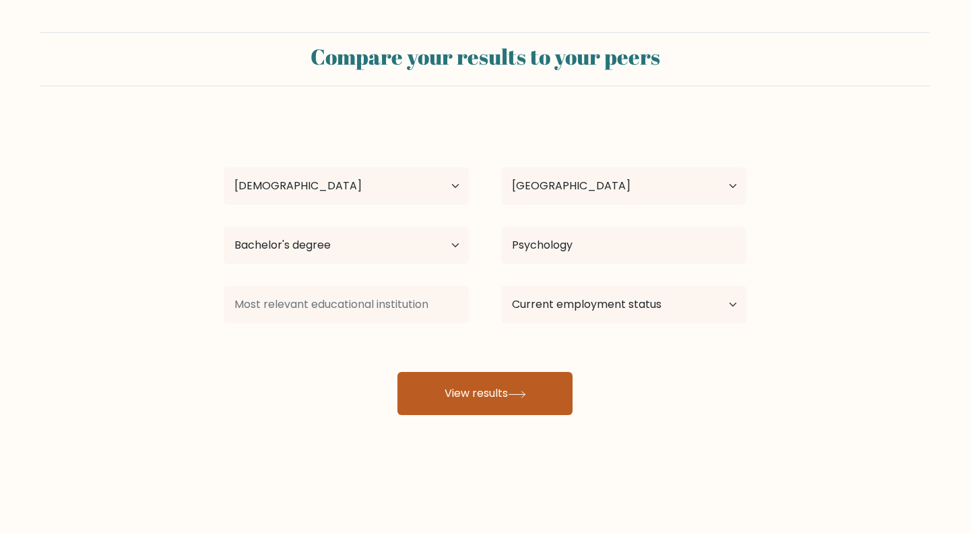
click at [497, 404] on button "View results" at bounding box center [485, 393] width 175 height 43
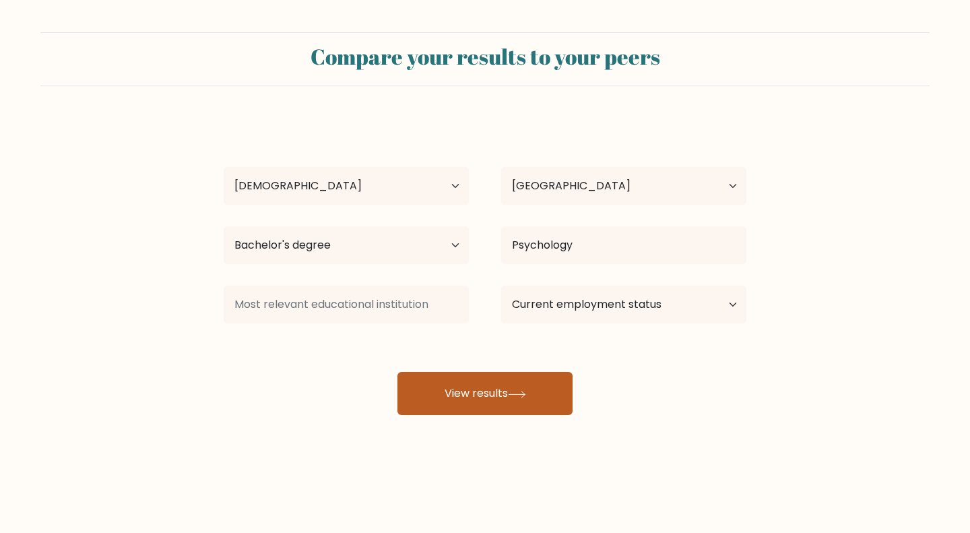
click at [497, 404] on button "View results" at bounding box center [485, 393] width 175 height 43
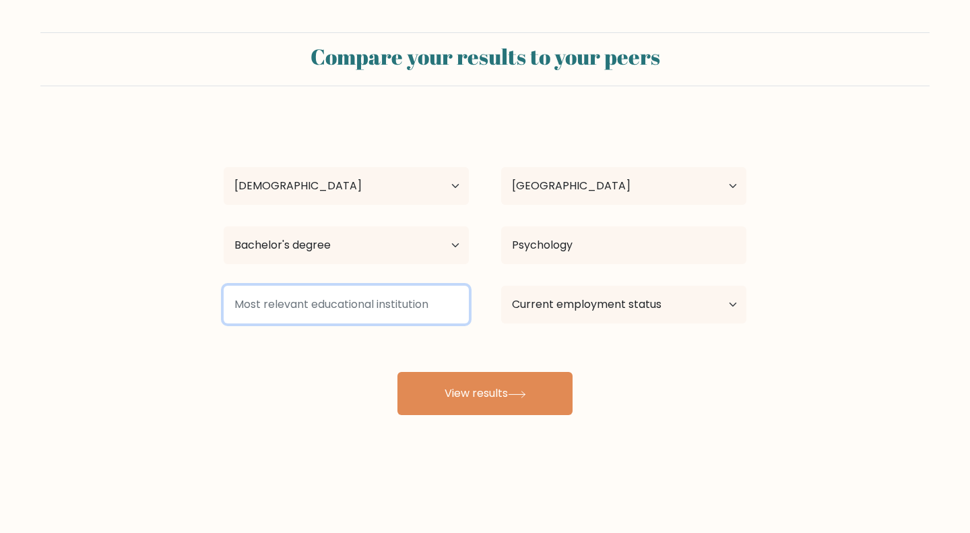
drag, startPoint x: 234, startPoint y: 304, endPoint x: 428, endPoint y: 305, distance: 194.1
click at [431, 305] on input at bounding box center [346, 305] width 245 height 38
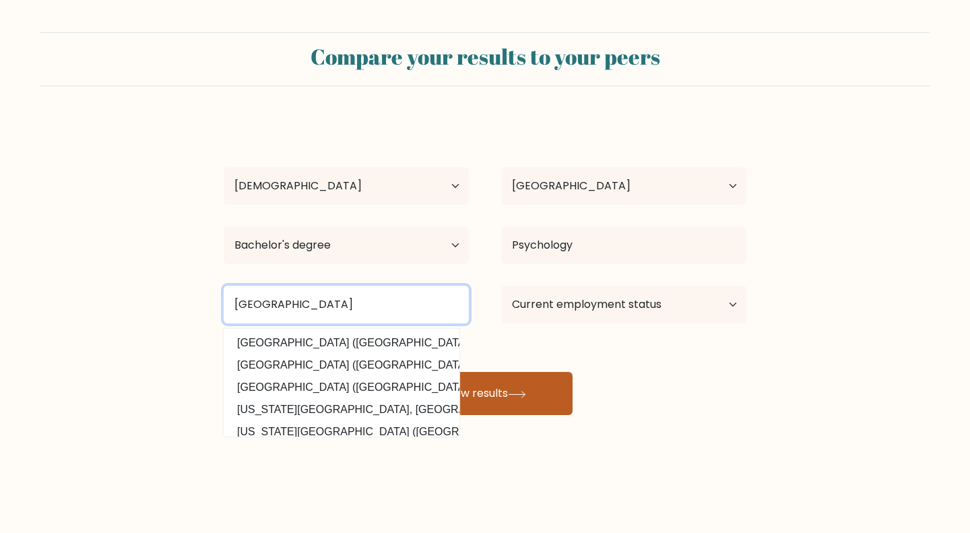
type input "Bataan Peninsula State University"
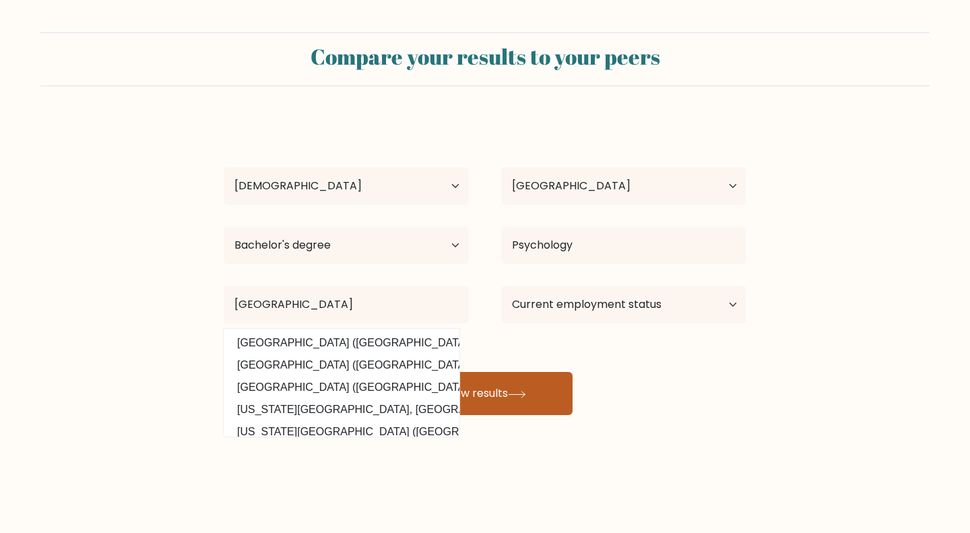
click at [495, 396] on button "View results" at bounding box center [485, 393] width 175 height 43
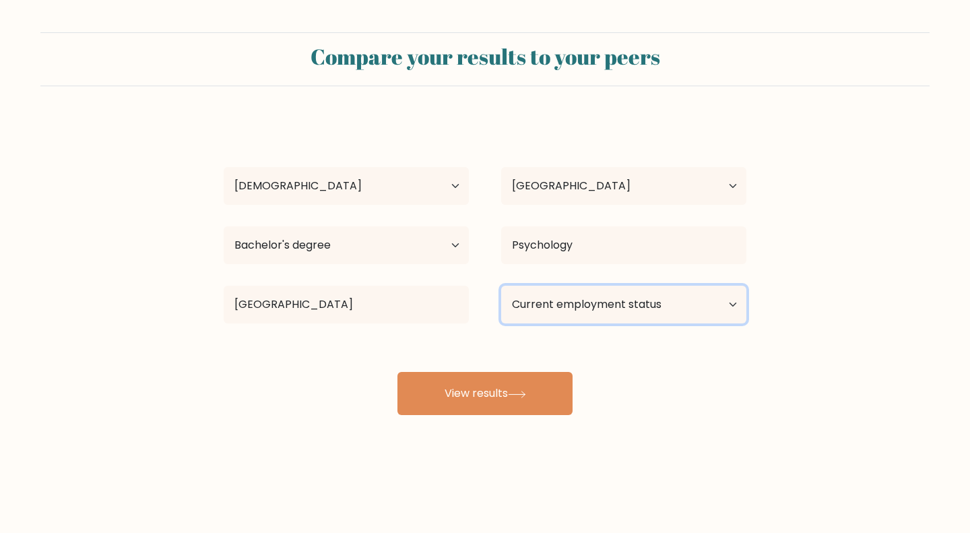
click at [636, 306] on select "Current employment status Employed Student Retired Other / prefer not to answer" at bounding box center [623, 305] width 245 height 38
select select "other"
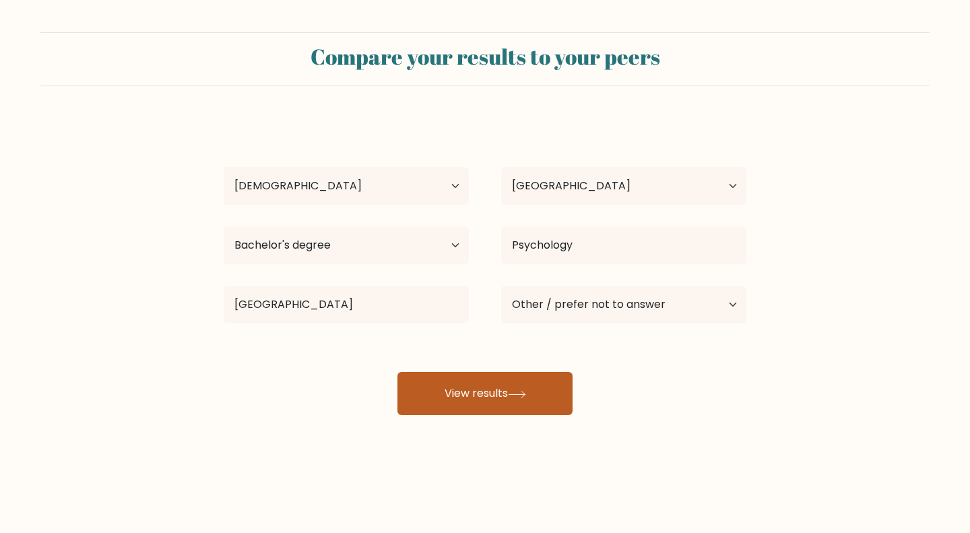
click at [560, 404] on button "View results" at bounding box center [485, 393] width 175 height 43
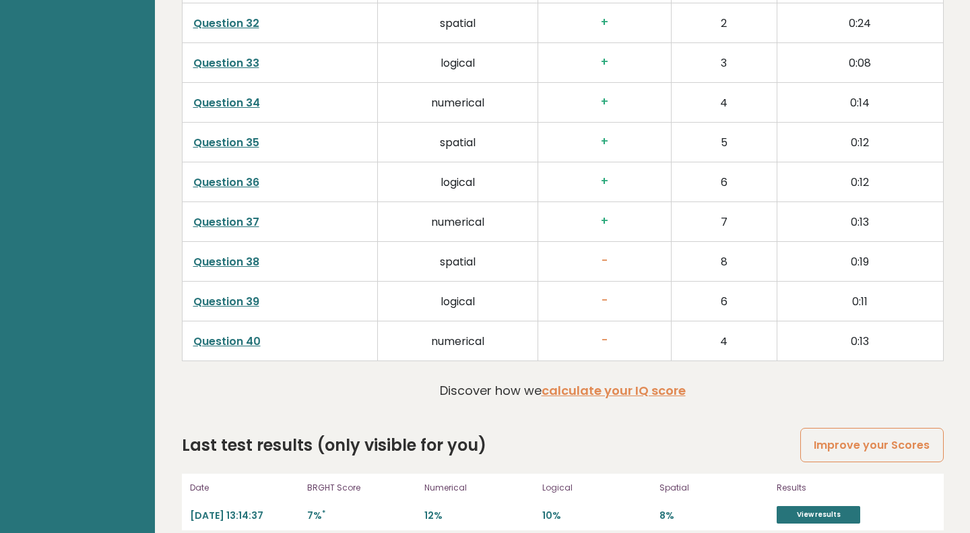
scroll to position [3368, 0]
click at [785, 507] on link "View results" at bounding box center [819, 516] width 84 height 18
